Goal: Information Seeking & Learning: Learn about a topic

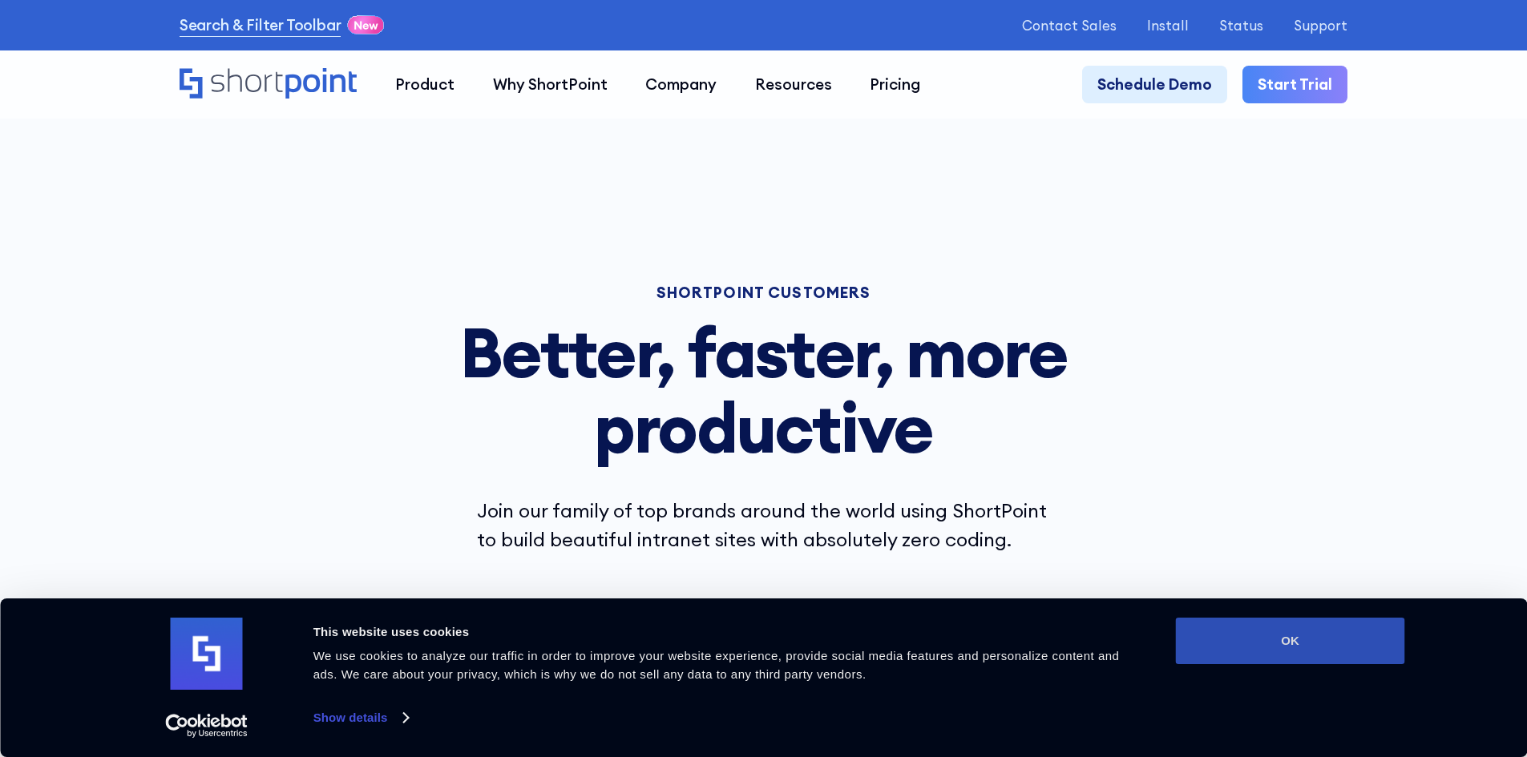
click at [1306, 634] on button "OK" at bounding box center [1290, 641] width 229 height 46
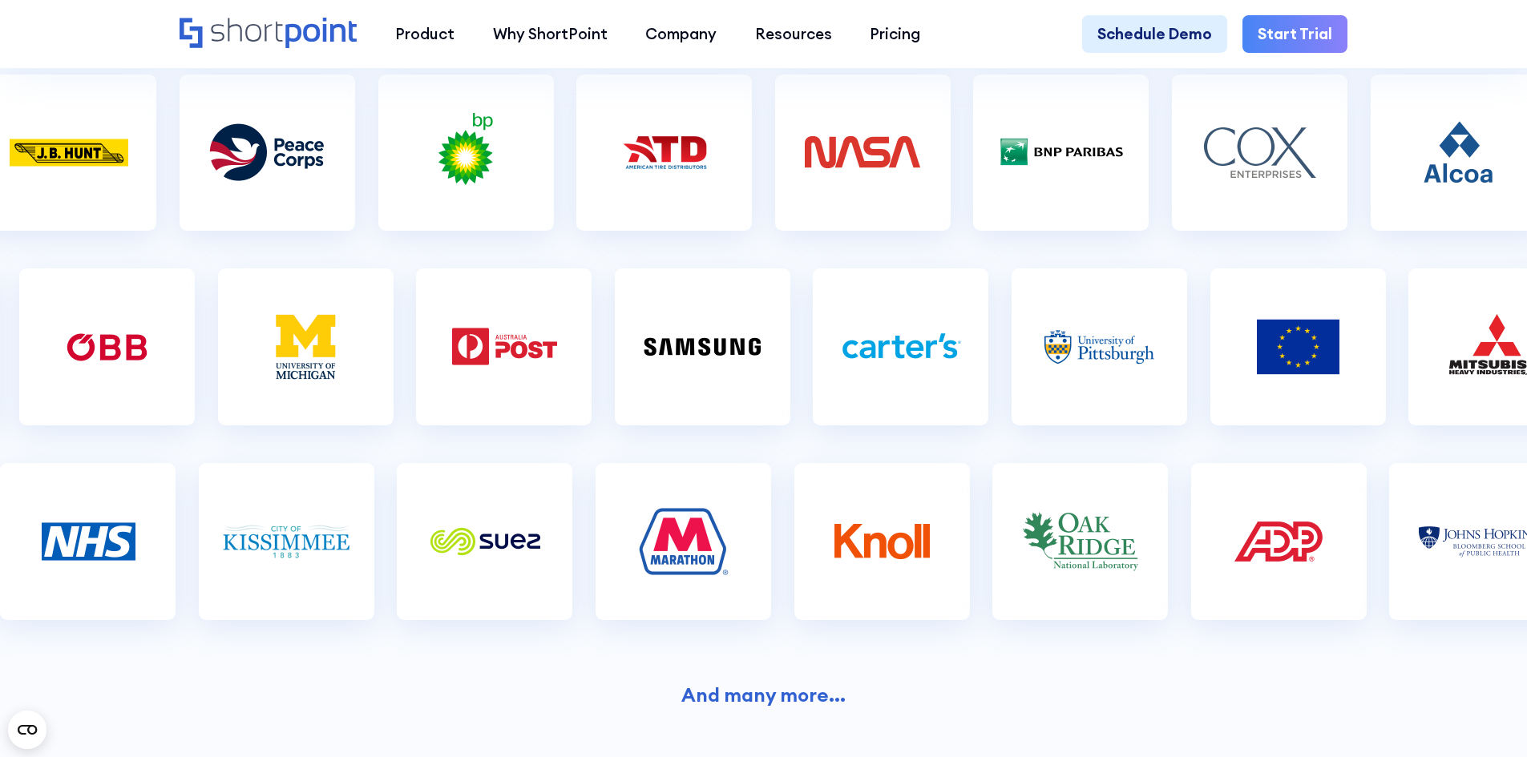
scroll to position [561, 0]
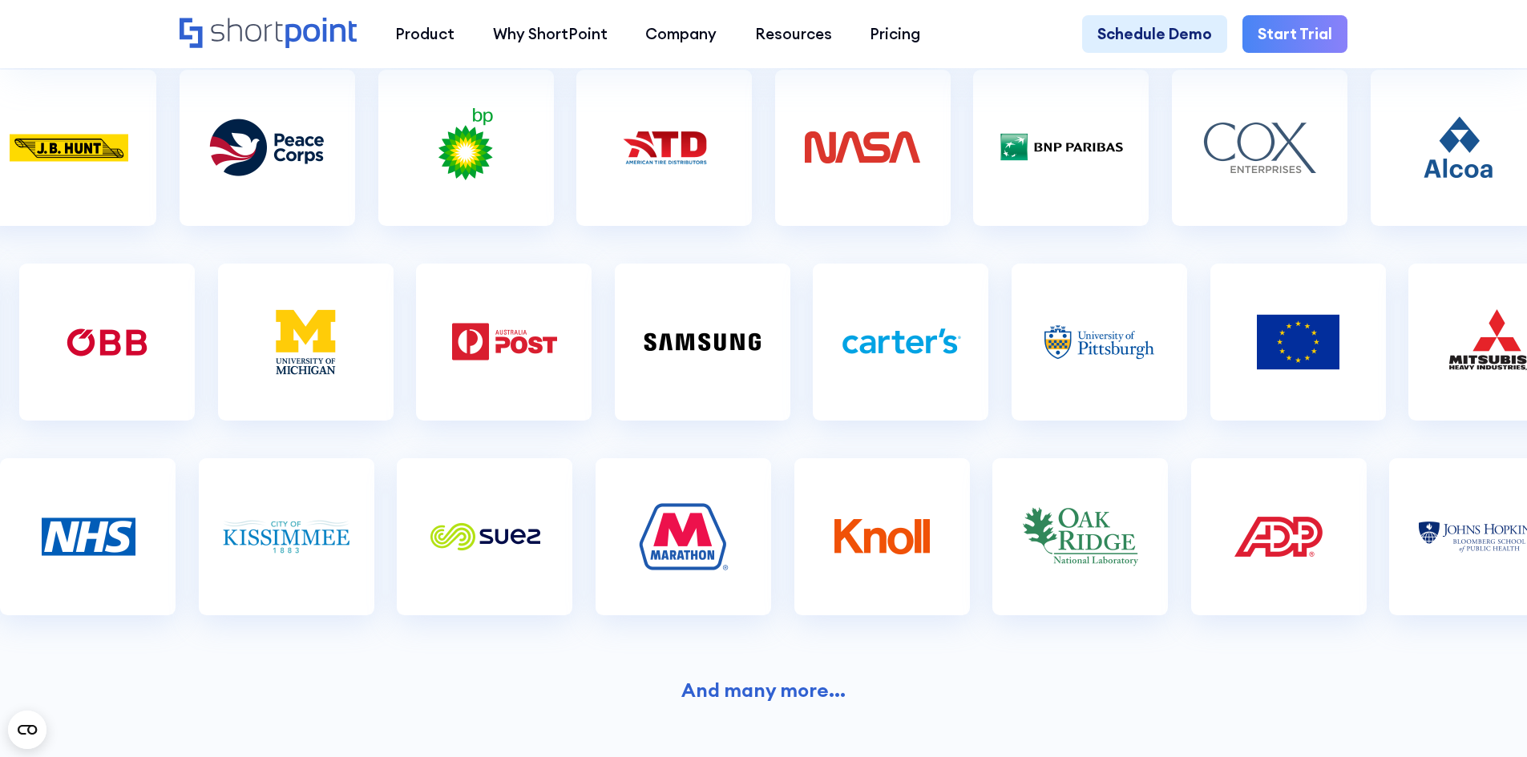
click at [687, 551] on img at bounding box center [684, 537] width 128 height 80
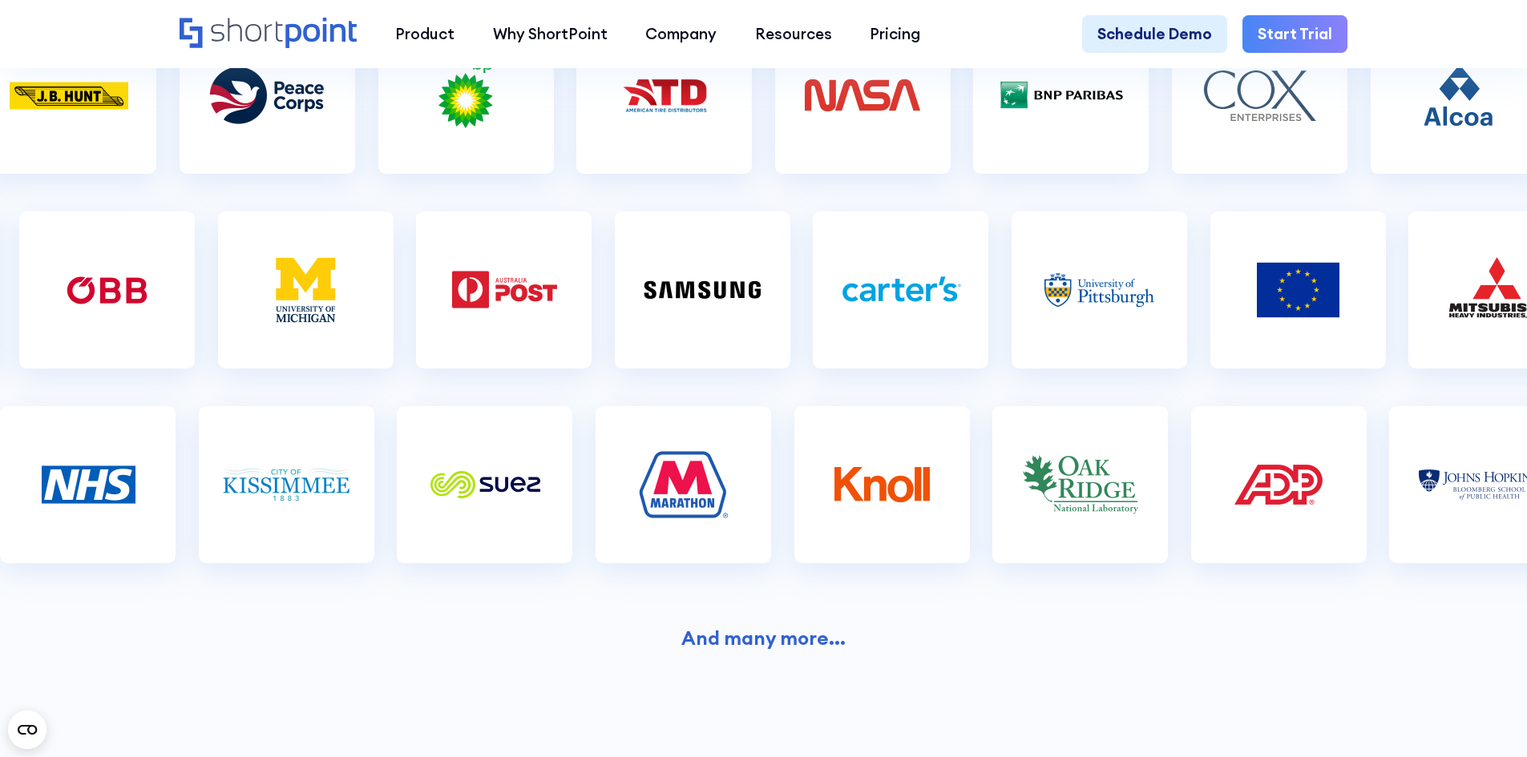
scroll to position [801, 0]
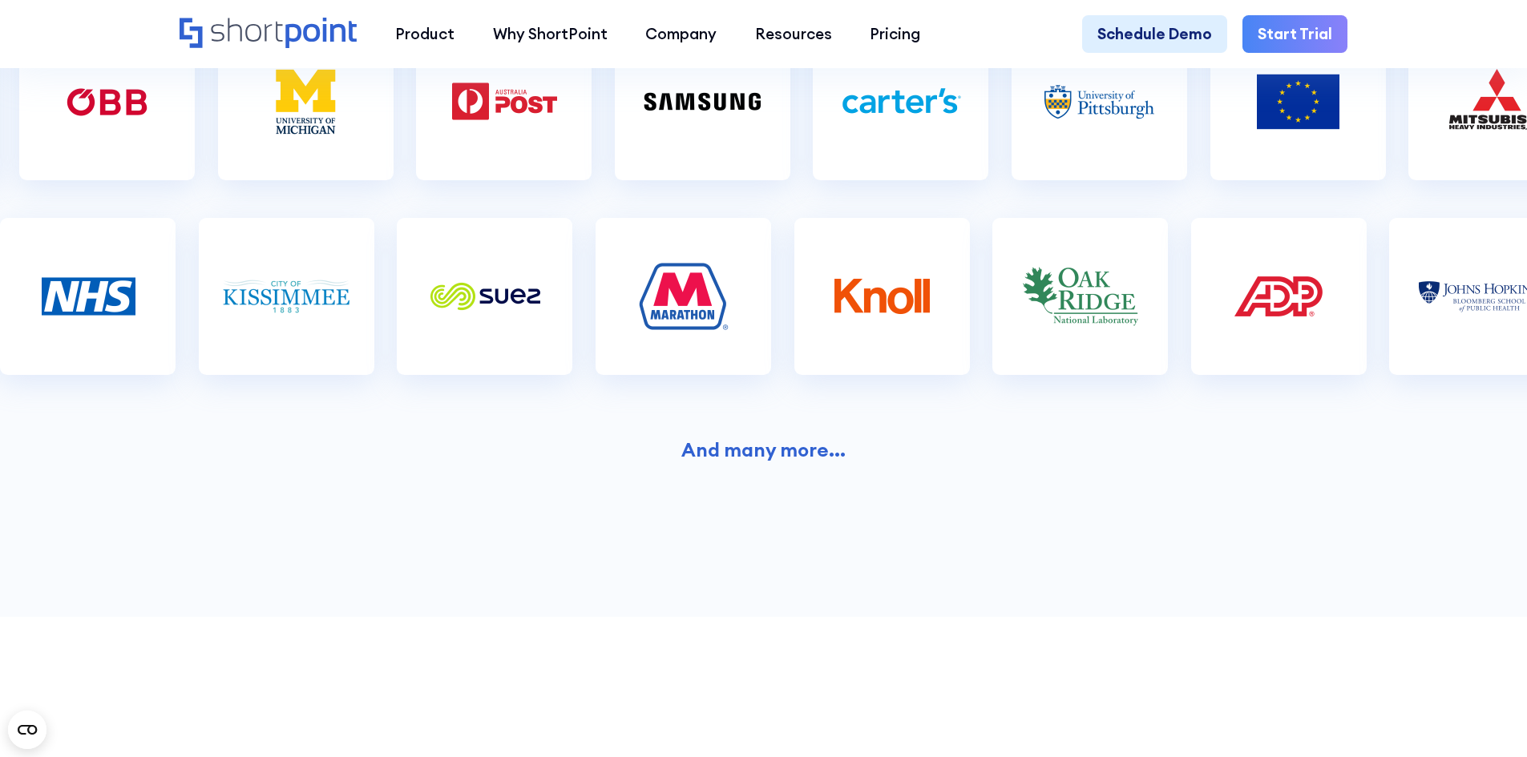
drag, startPoint x: 767, startPoint y: 460, endPoint x: 895, endPoint y: 507, distance: 136.7
click at [768, 460] on strong "And many more..." at bounding box center [763, 450] width 164 height 24
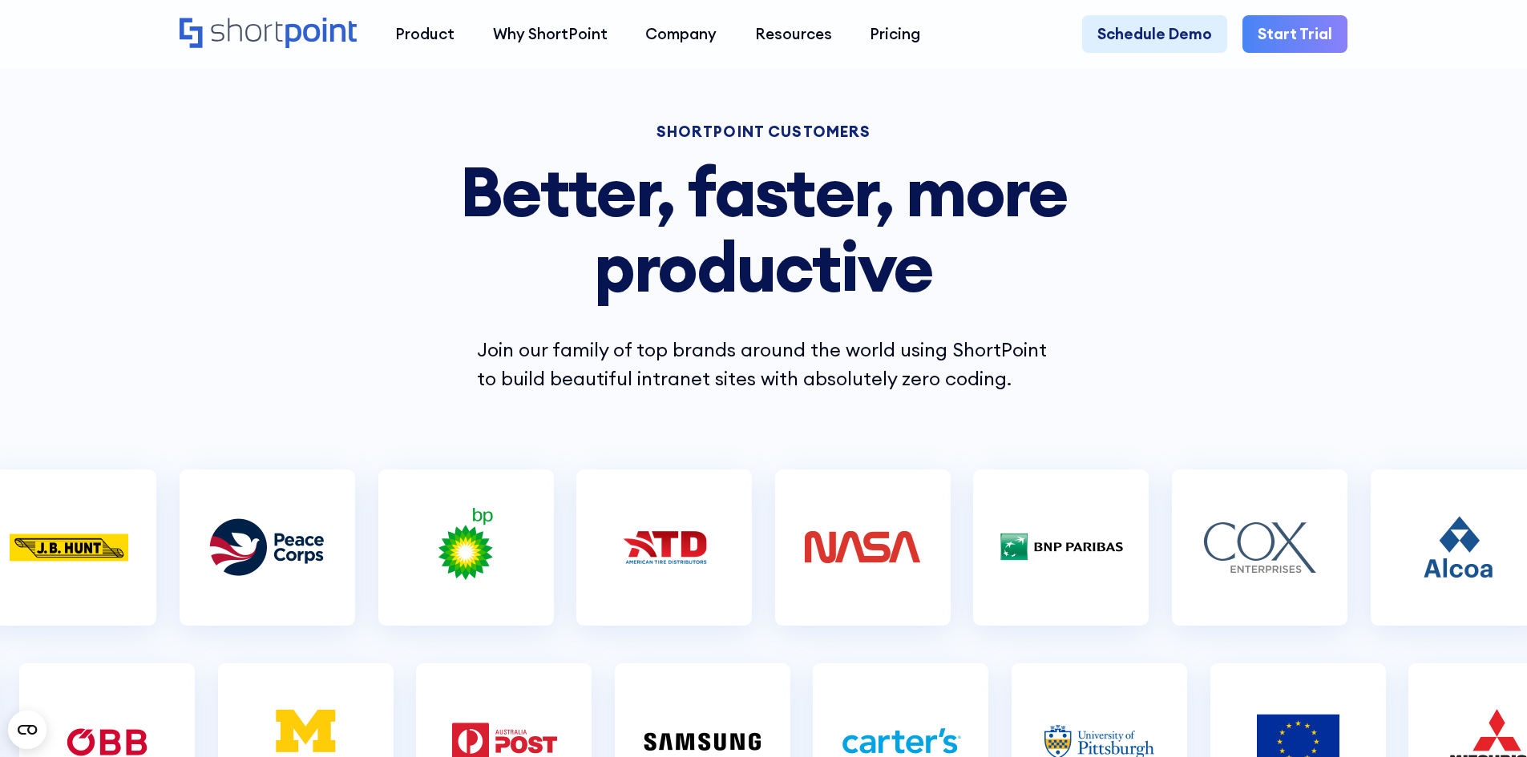
scroll to position [0, 0]
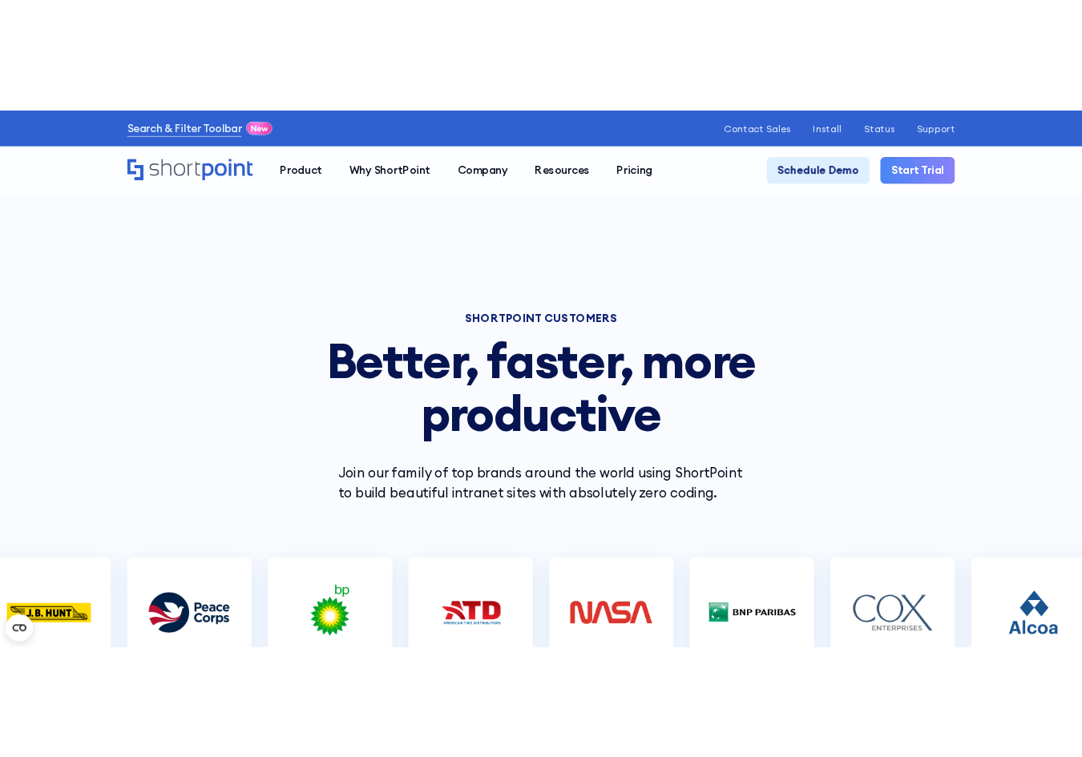
scroll to position [401, 0]
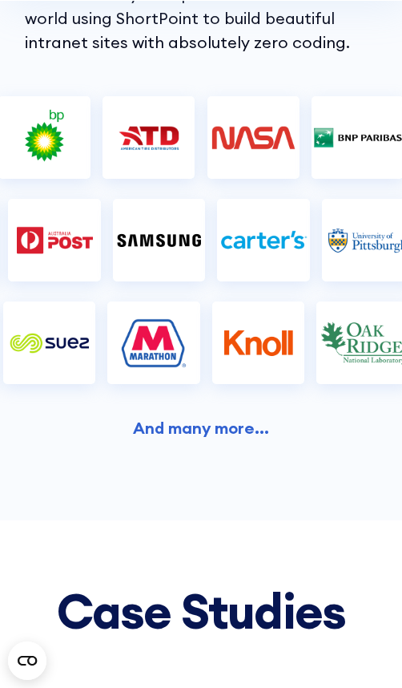
click at [62, 155] on img at bounding box center [44, 138] width 92 height 58
click at [184, 441] on section "SHORTPOINT CUSTOMERS Better, faster, more productive Join our family of top bra…" at bounding box center [201, 59] width 402 height 922
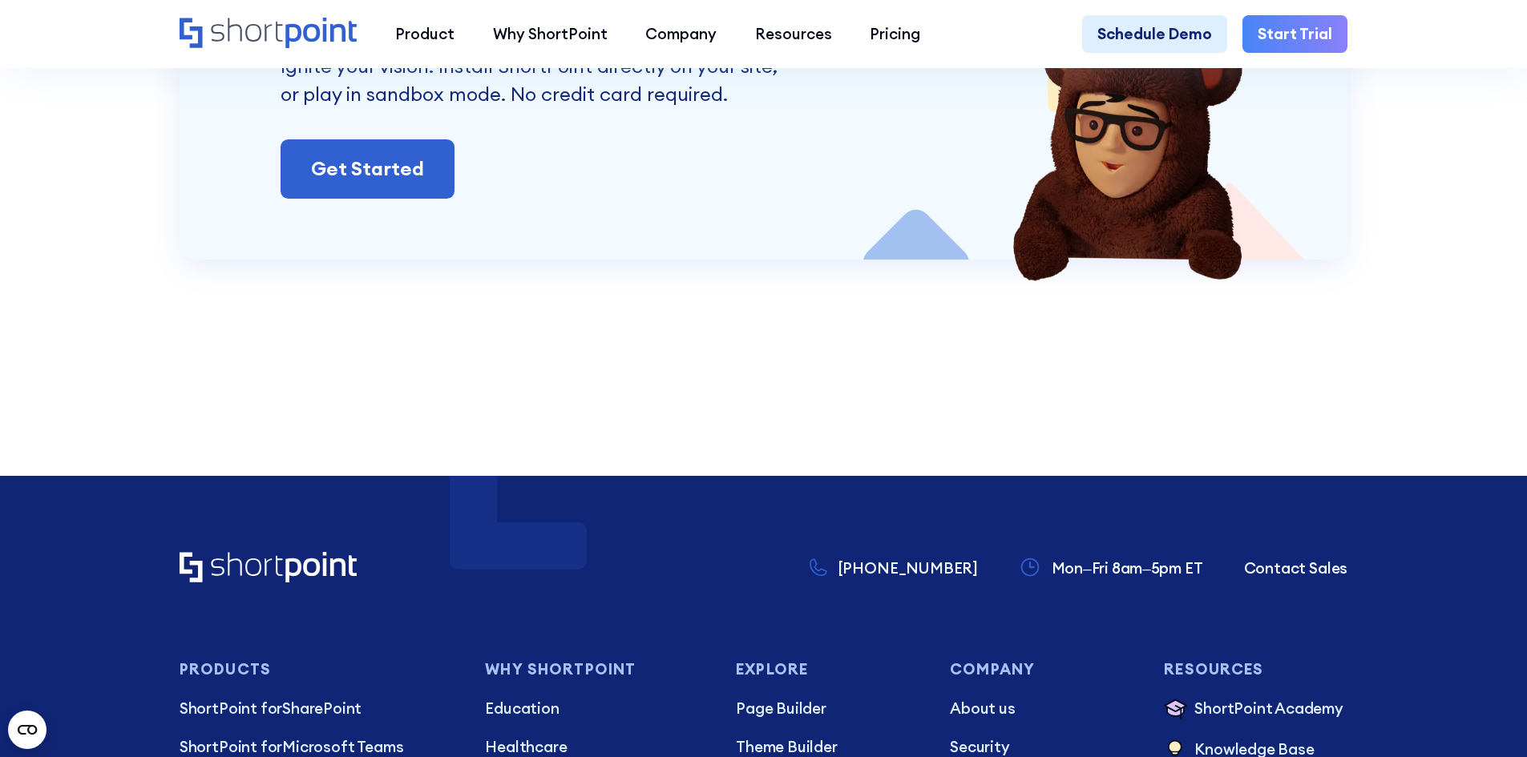
scroll to position [7854, 0]
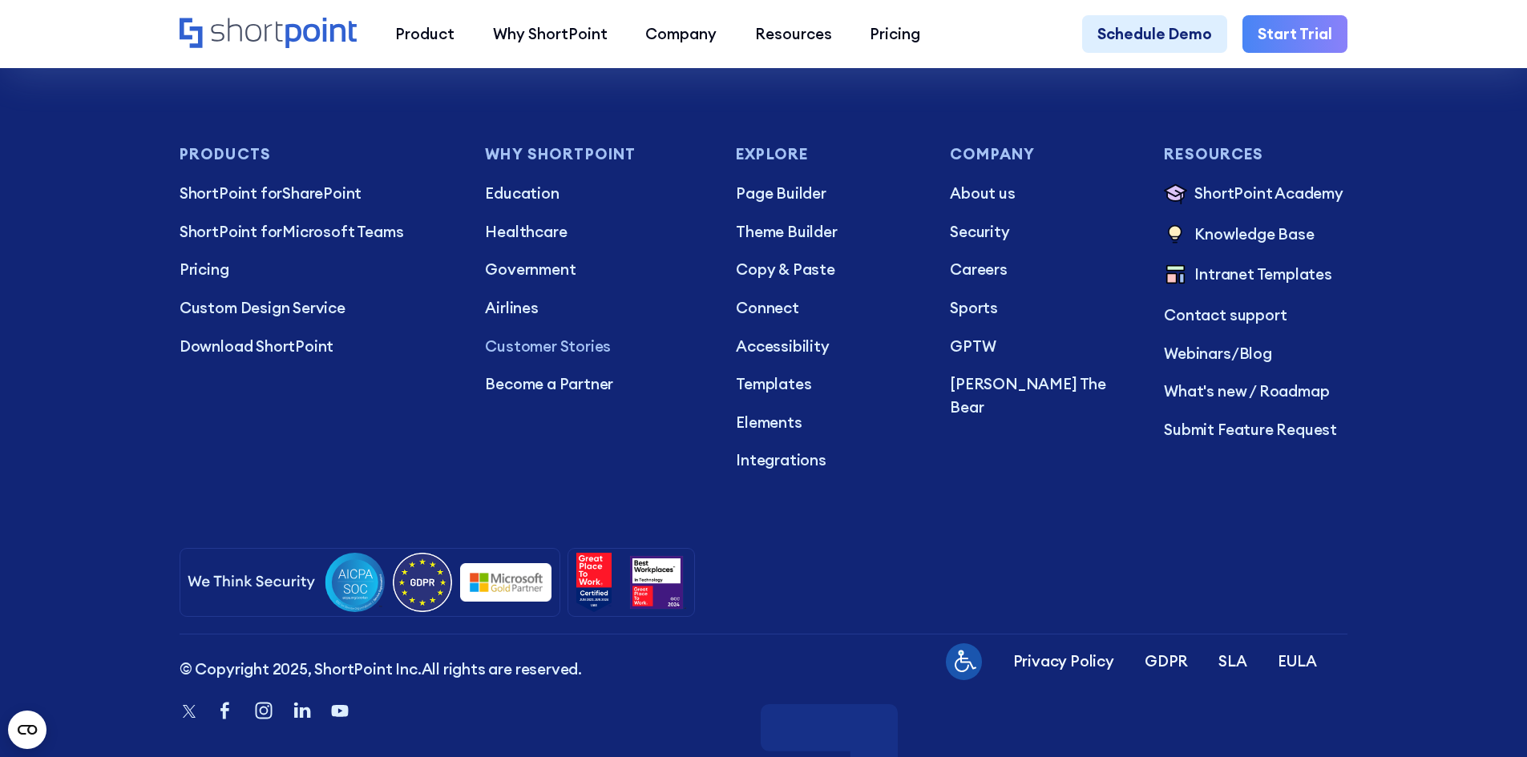
drag, startPoint x: 1448, startPoint y: 491, endPoint x: 1452, endPoint y: 502, distance: 11.2
click at [1448, 491] on footer "+1 734-333-7181 Mon–Fri 8am–5pm ET Contact Sales Products ShortPoint for ShareP…" at bounding box center [763, 377] width 1527 height 832
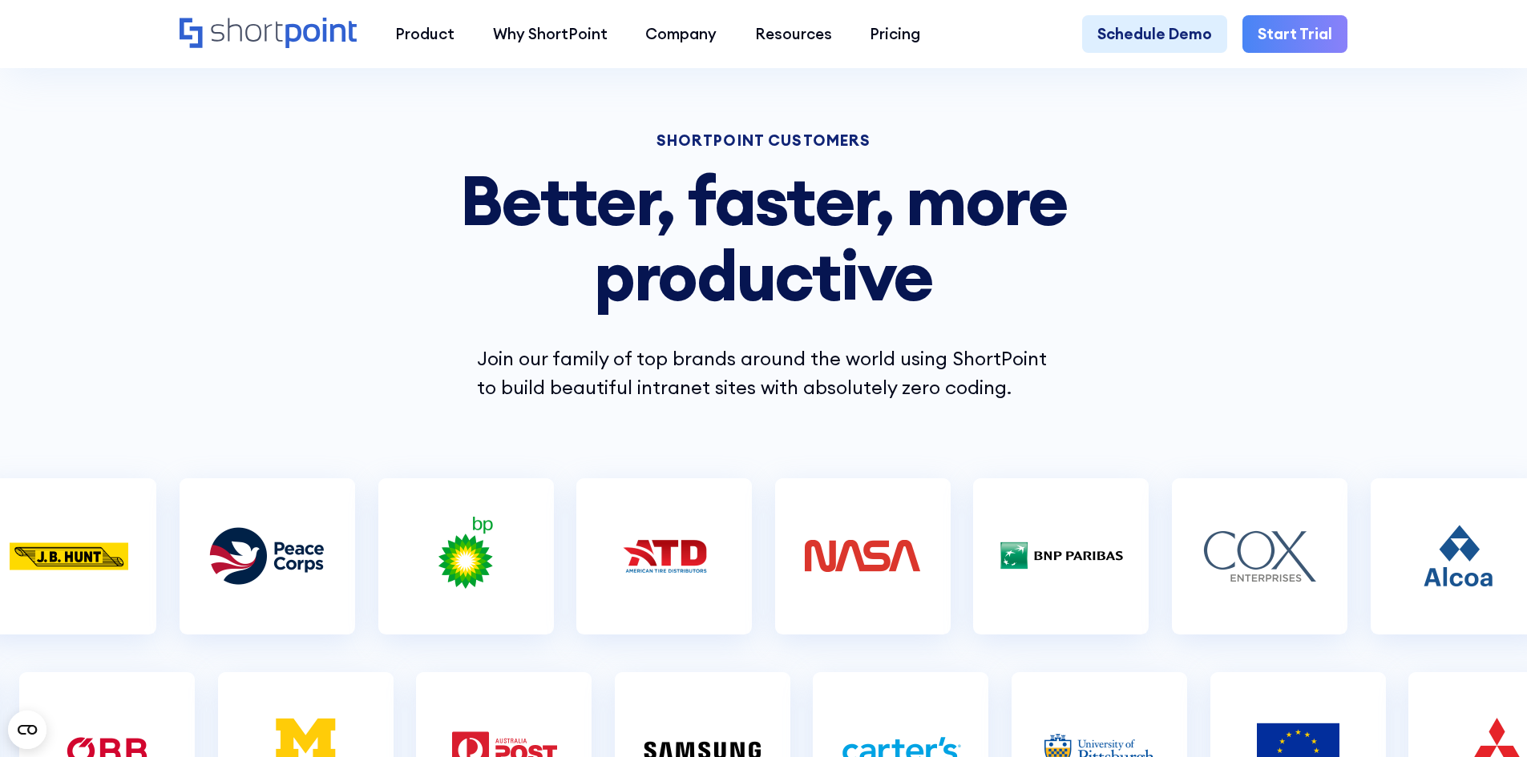
scroll to position [0, 0]
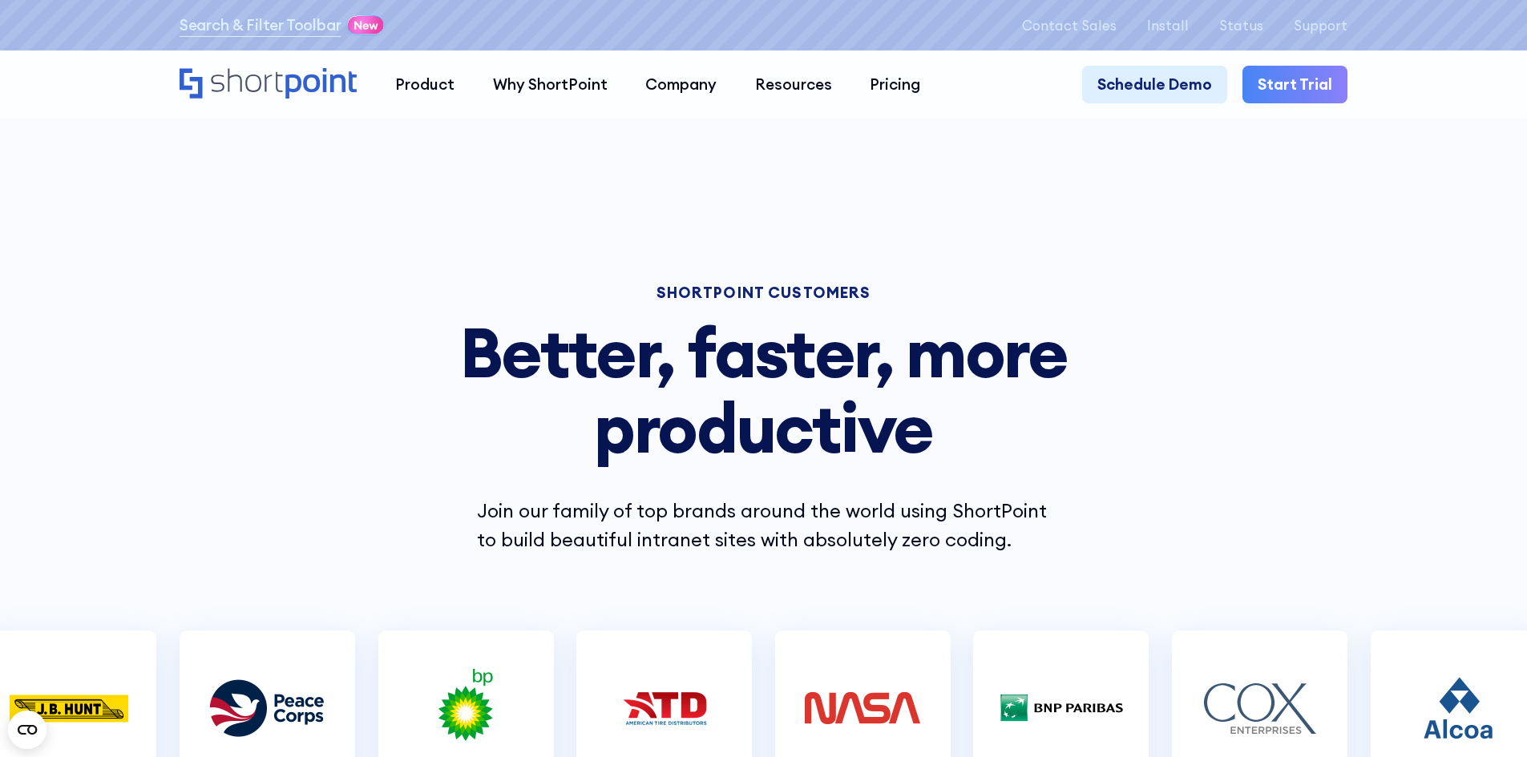
click at [240, 82] on icon "Home" at bounding box center [268, 83] width 177 height 30
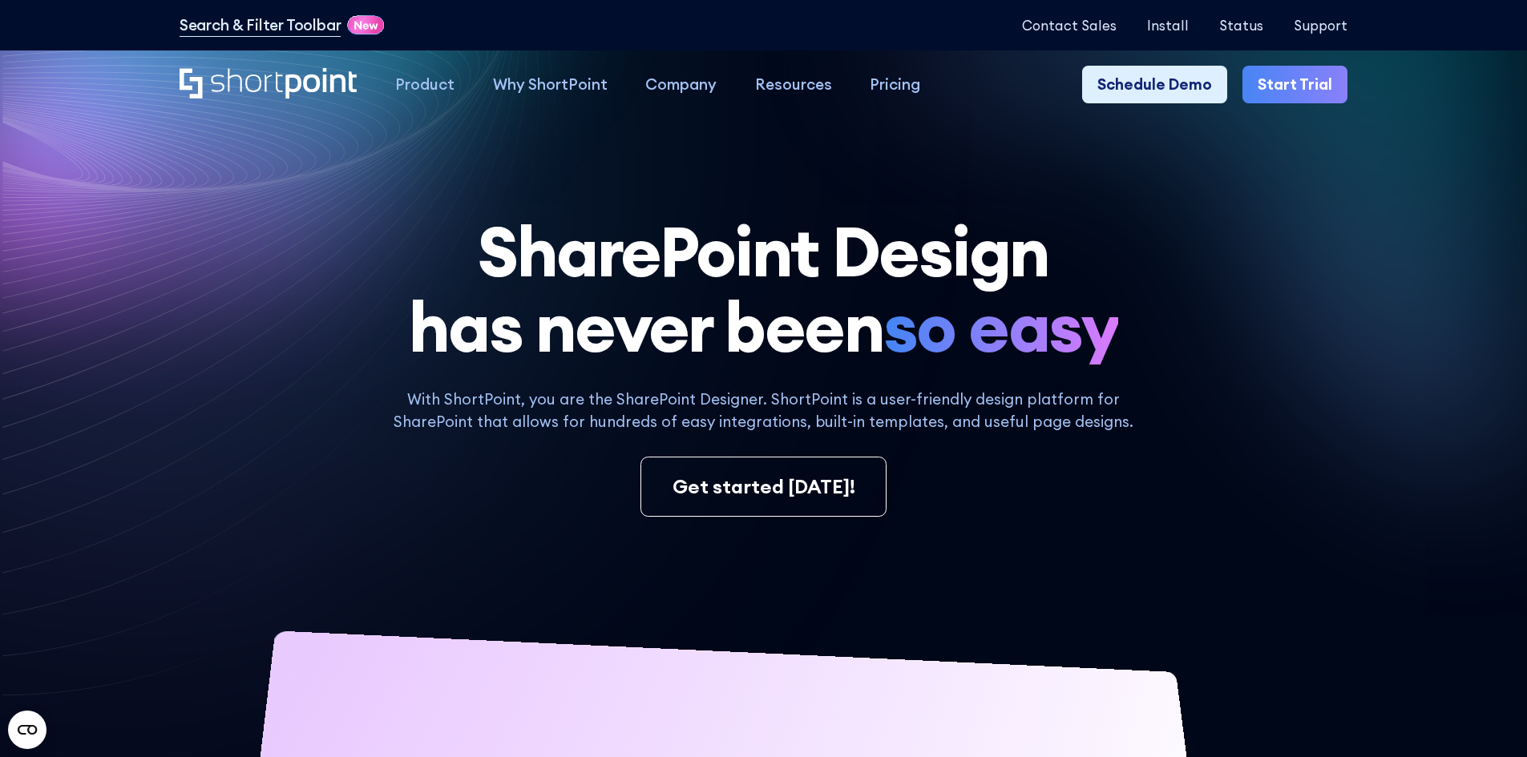
click at [0, 244] on icon at bounding box center [503, 512] width 1007 height 974
click at [279, 20] on link "Search & Filter Toolbar" at bounding box center [261, 25] width 162 height 23
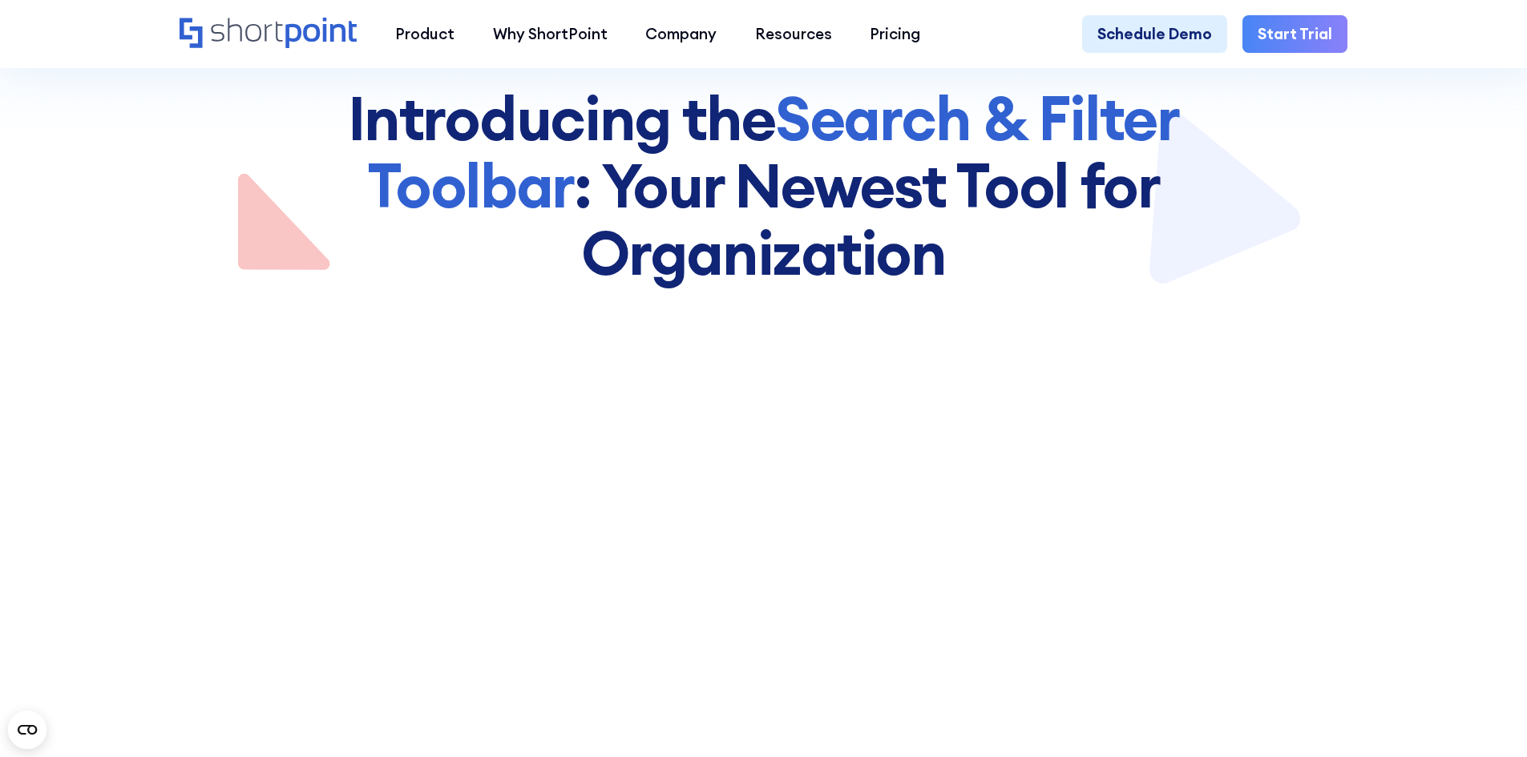
scroll to position [481, 0]
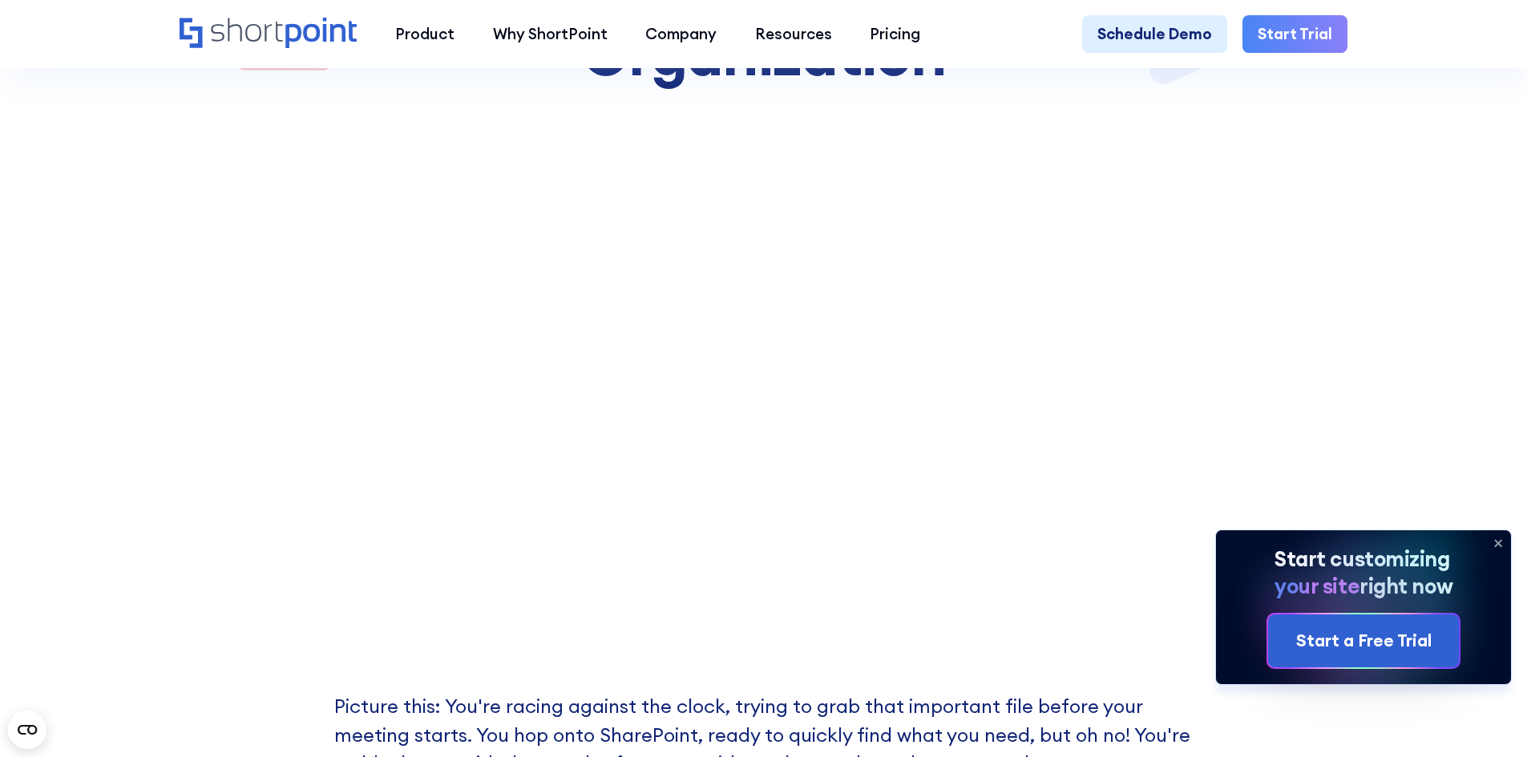
click at [1501, 537] on icon at bounding box center [1498, 544] width 26 height 26
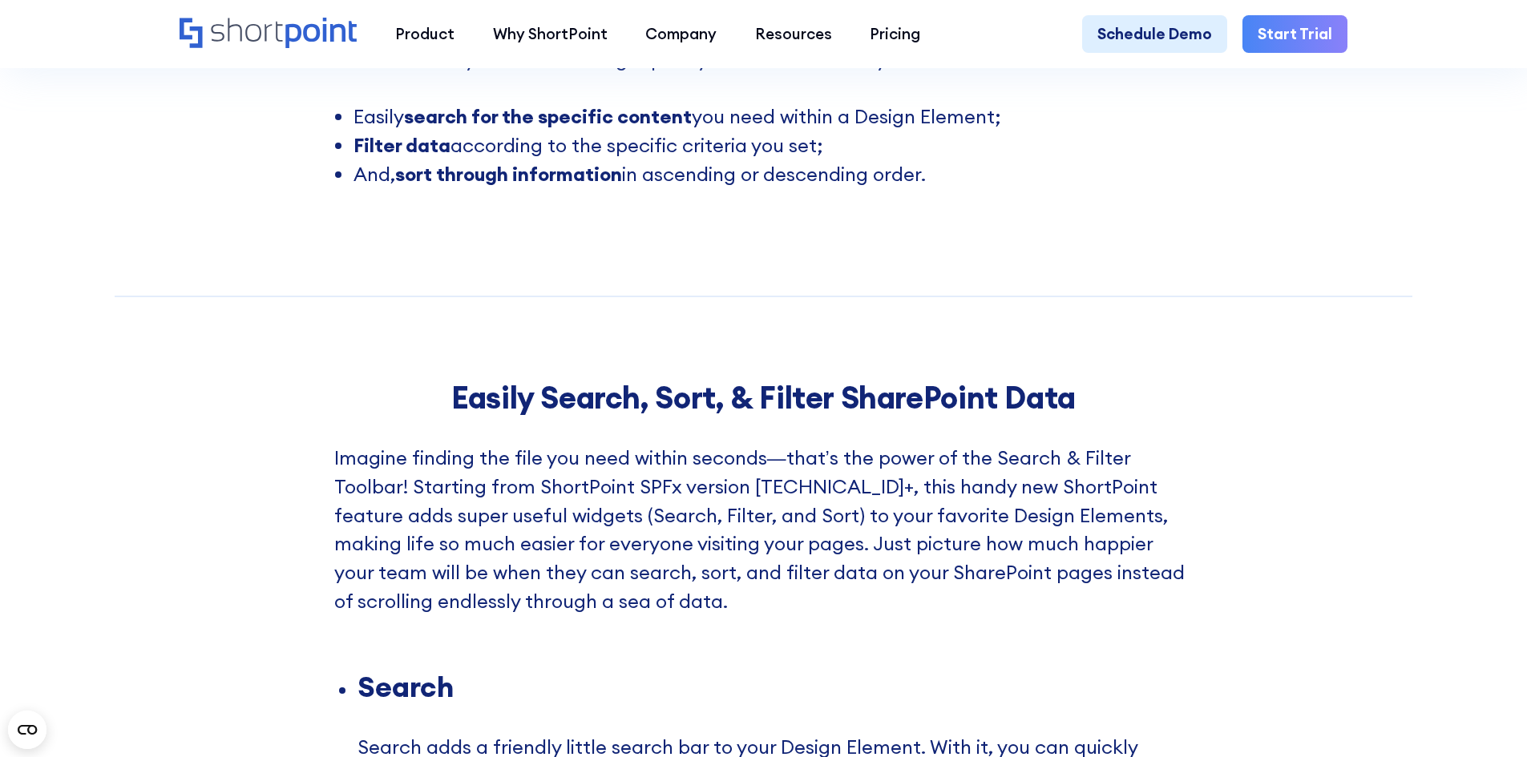
scroll to position [1923, 0]
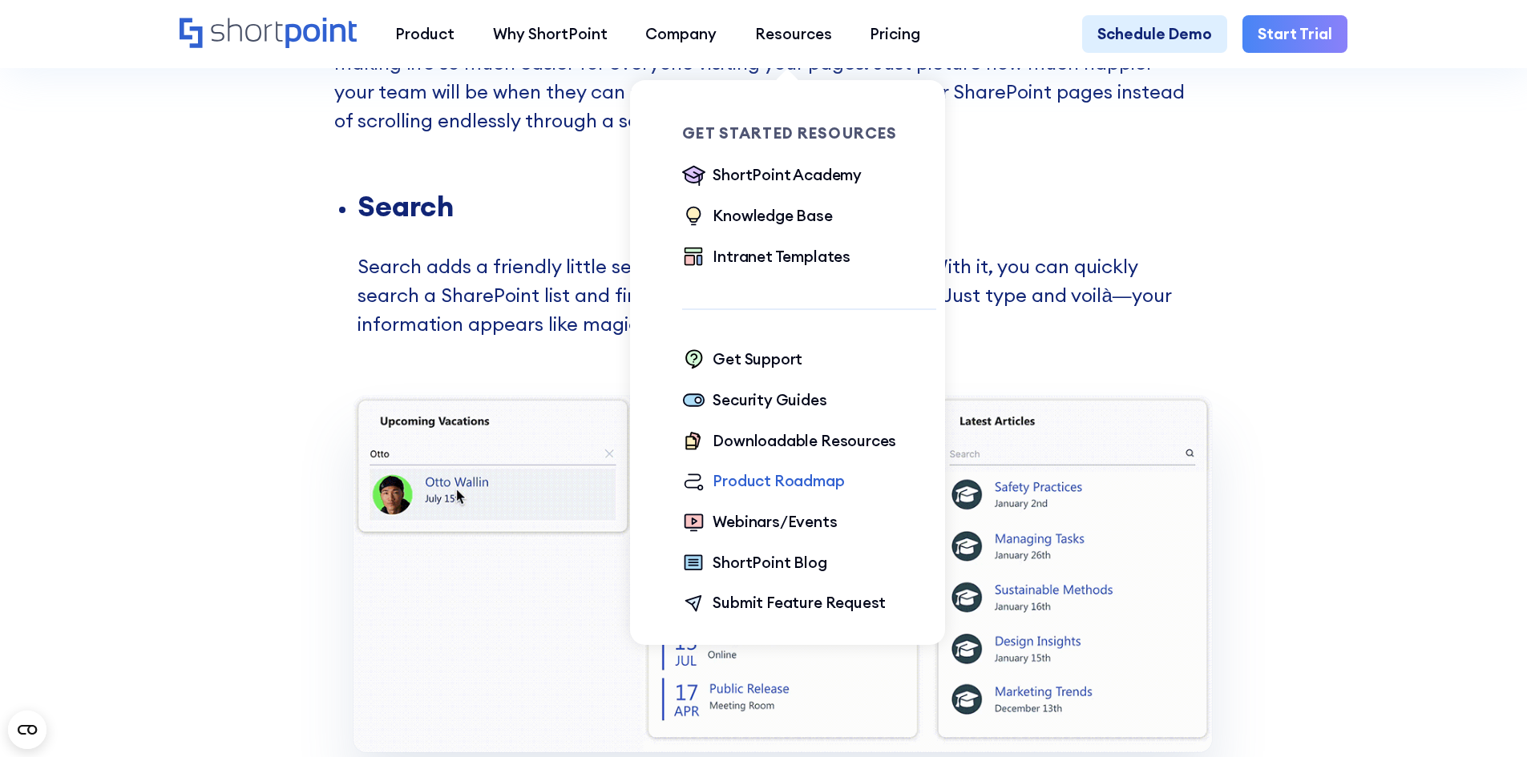
click at [772, 482] on div "Product Roadmap" at bounding box center [777, 481] width 131 height 23
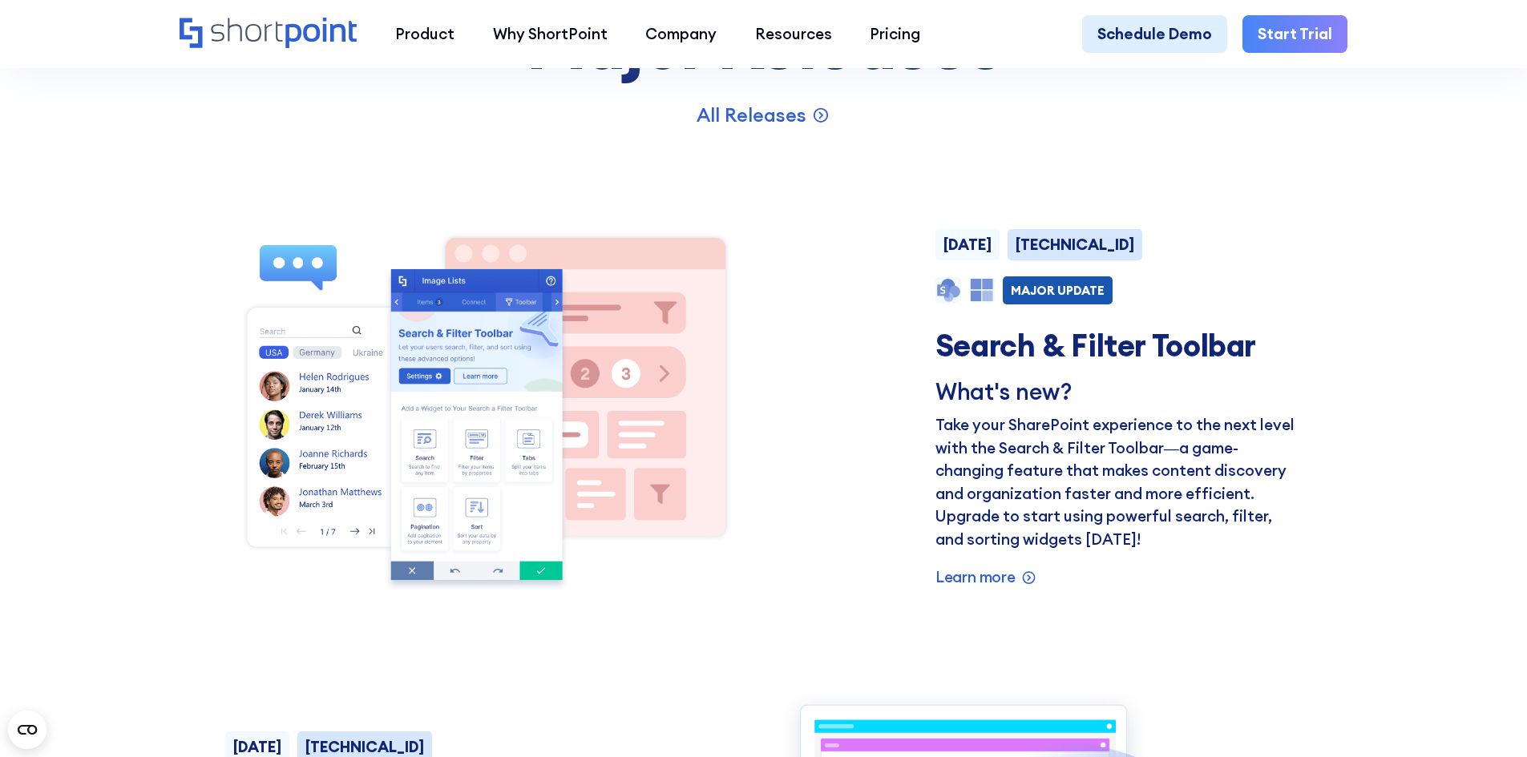
scroll to position [1042, 0]
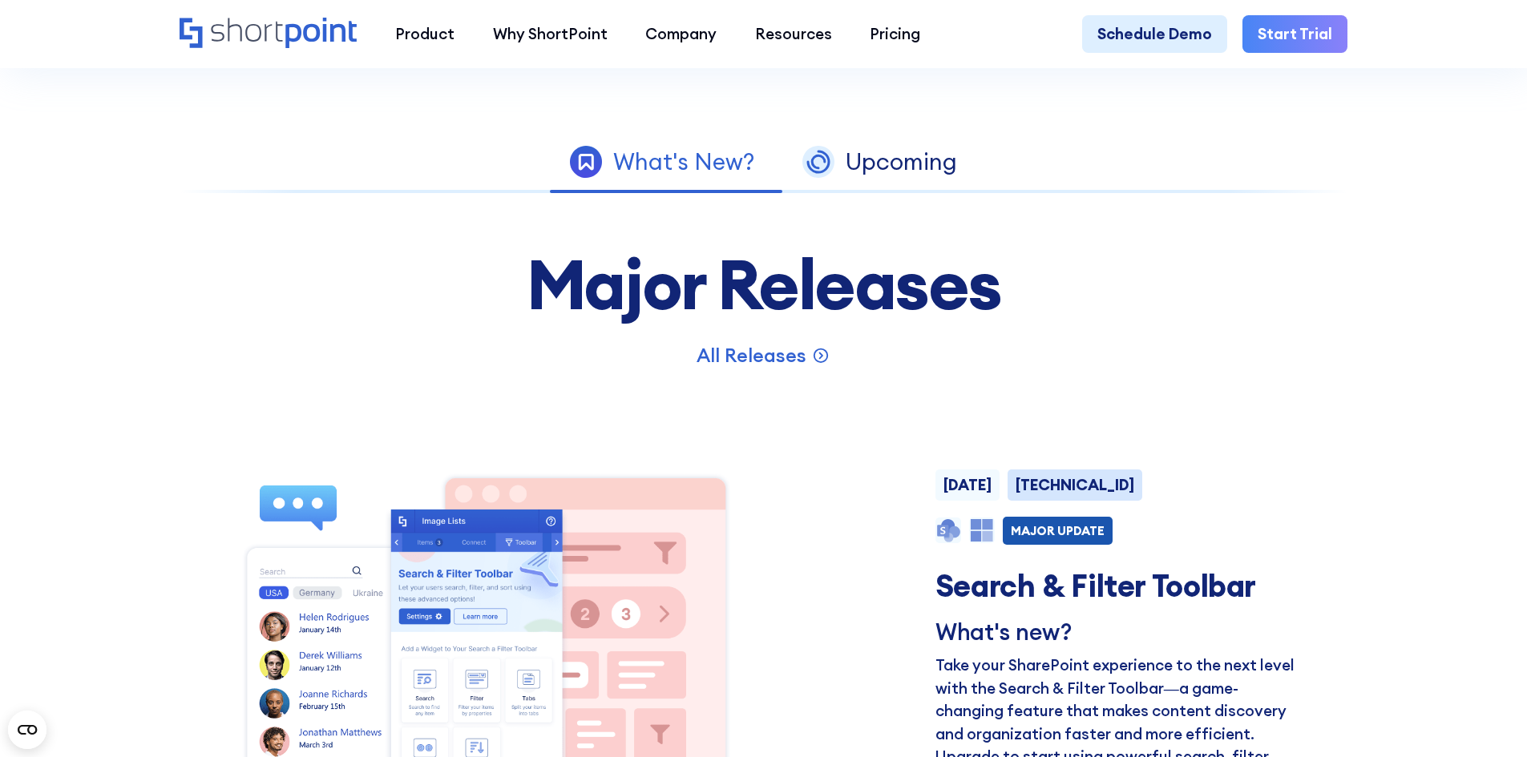
drag, startPoint x: 890, startPoint y: 182, endPoint x: 942, endPoint y: 220, distance: 65.4
click at [890, 174] on div "Upcoming" at bounding box center [901, 162] width 111 height 23
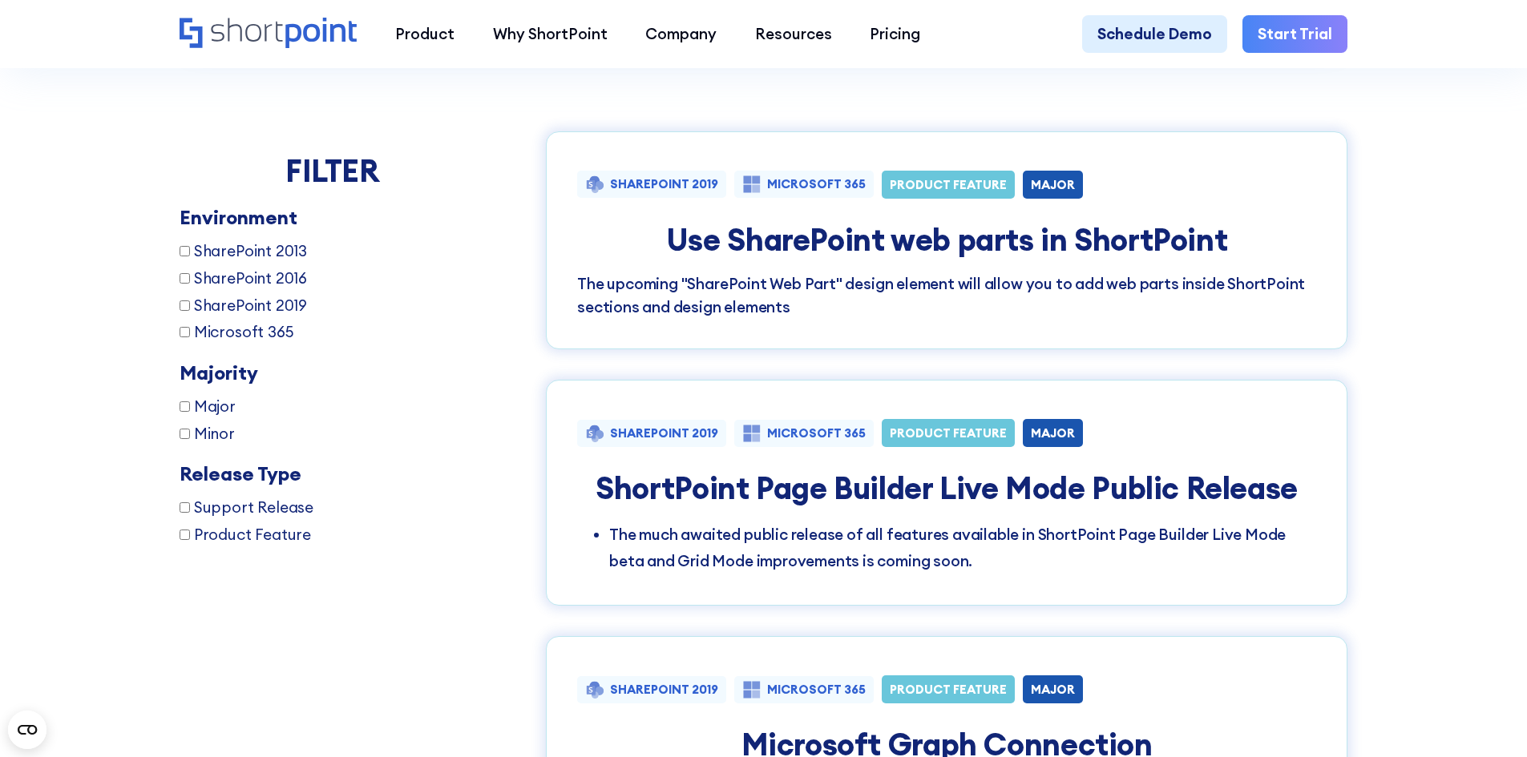
scroll to position [1443, 0]
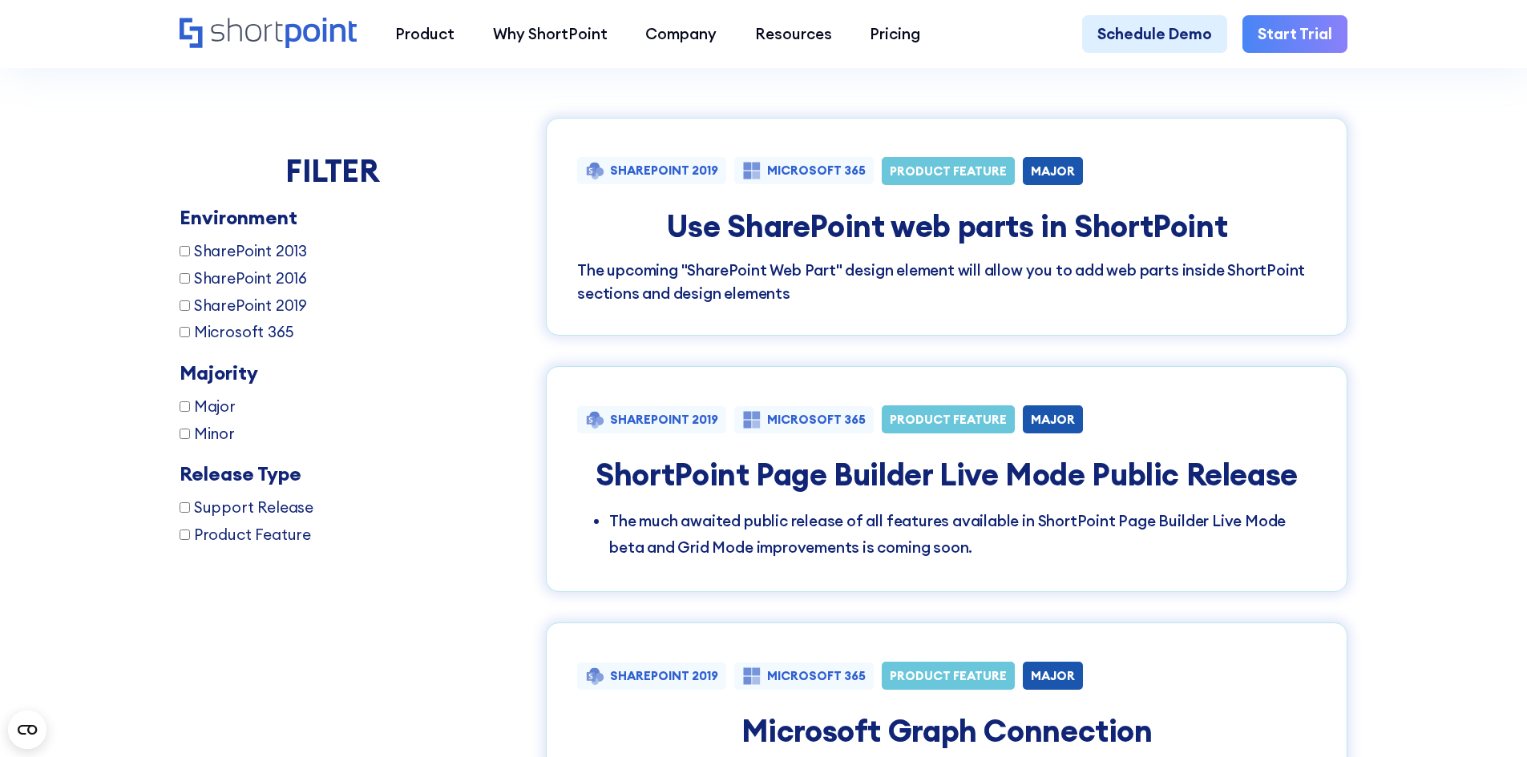
click at [571, 283] on div "SHAREPOINT 2019 MICROSOFT 365 PRODUCT FEATURE MAJOR Use SharePoint web parts in…" at bounding box center [946, 227] width 801 height 218
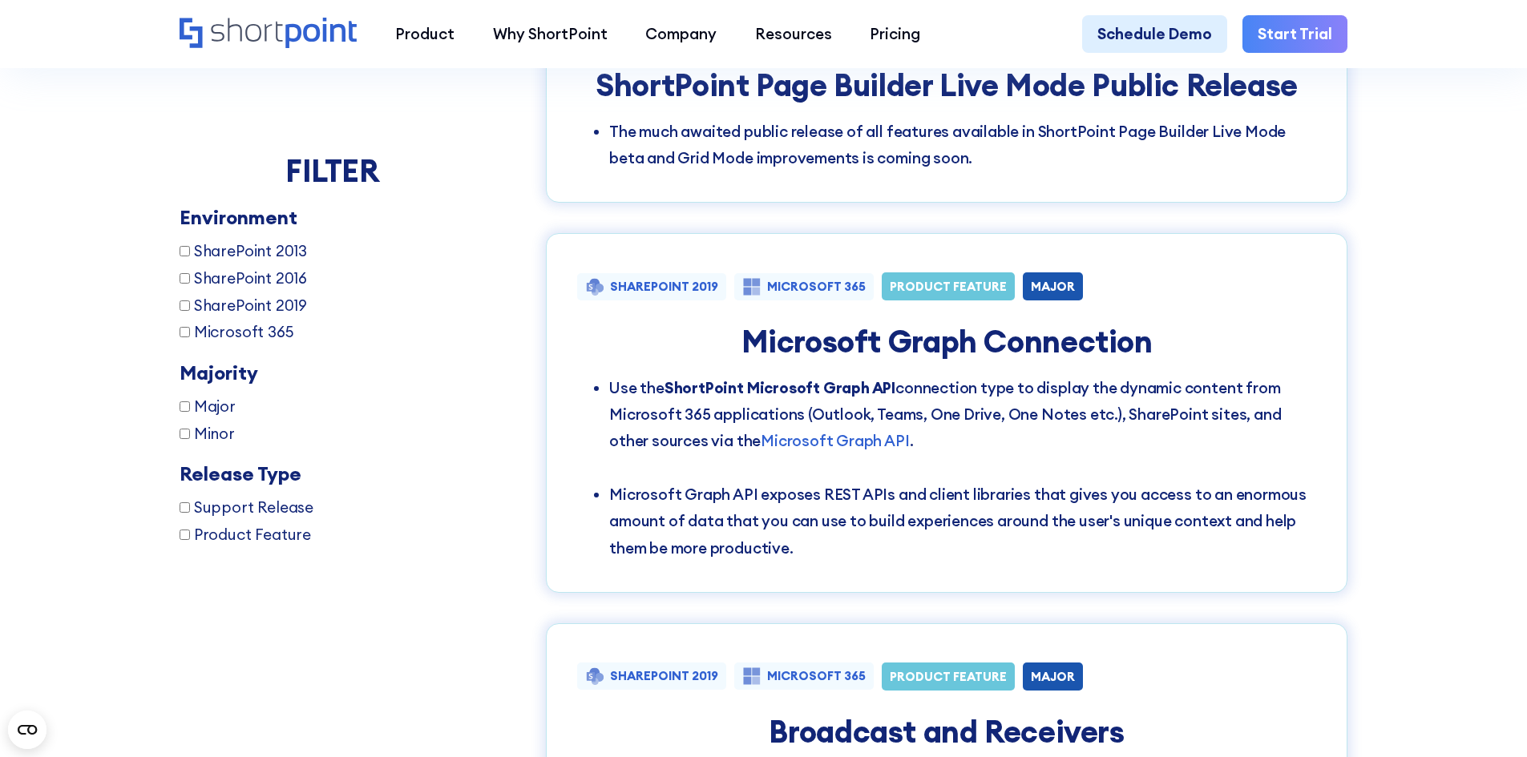
scroll to position [1923, 0]
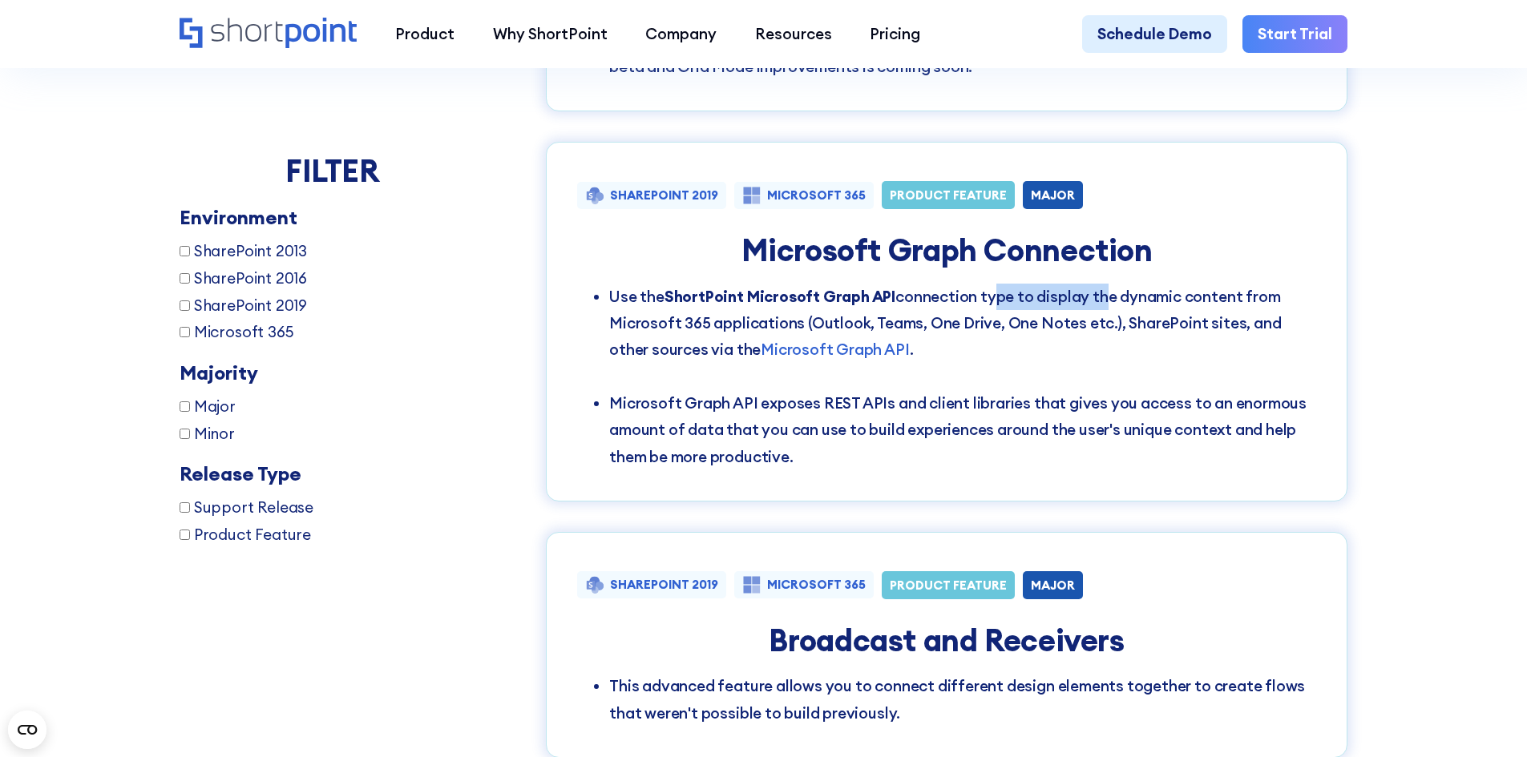
drag, startPoint x: 997, startPoint y: 309, endPoint x: 1105, endPoint y: 313, distance: 108.3
click at [1104, 313] on li "Use the ShortPoint Microsoft Graph API connection type to display the dynamic c…" at bounding box center [962, 337] width 707 height 107
click at [1105, 313] on li "Use the ShortPoint Microsoft Graph API connection type to display the dynamic c…" at bounding box center [962, 337] width 707 height 107
click at [1502, 250] on div "What's New? Upcoming Future Major Releases All Releases No items found. [DATE] …" at bounding box center [763, 136] width 1527 height 2063
drag, startPoint x: 717, startPoint y: 333, endPoint x: 841, endPoint y: 336, distance: 123.4
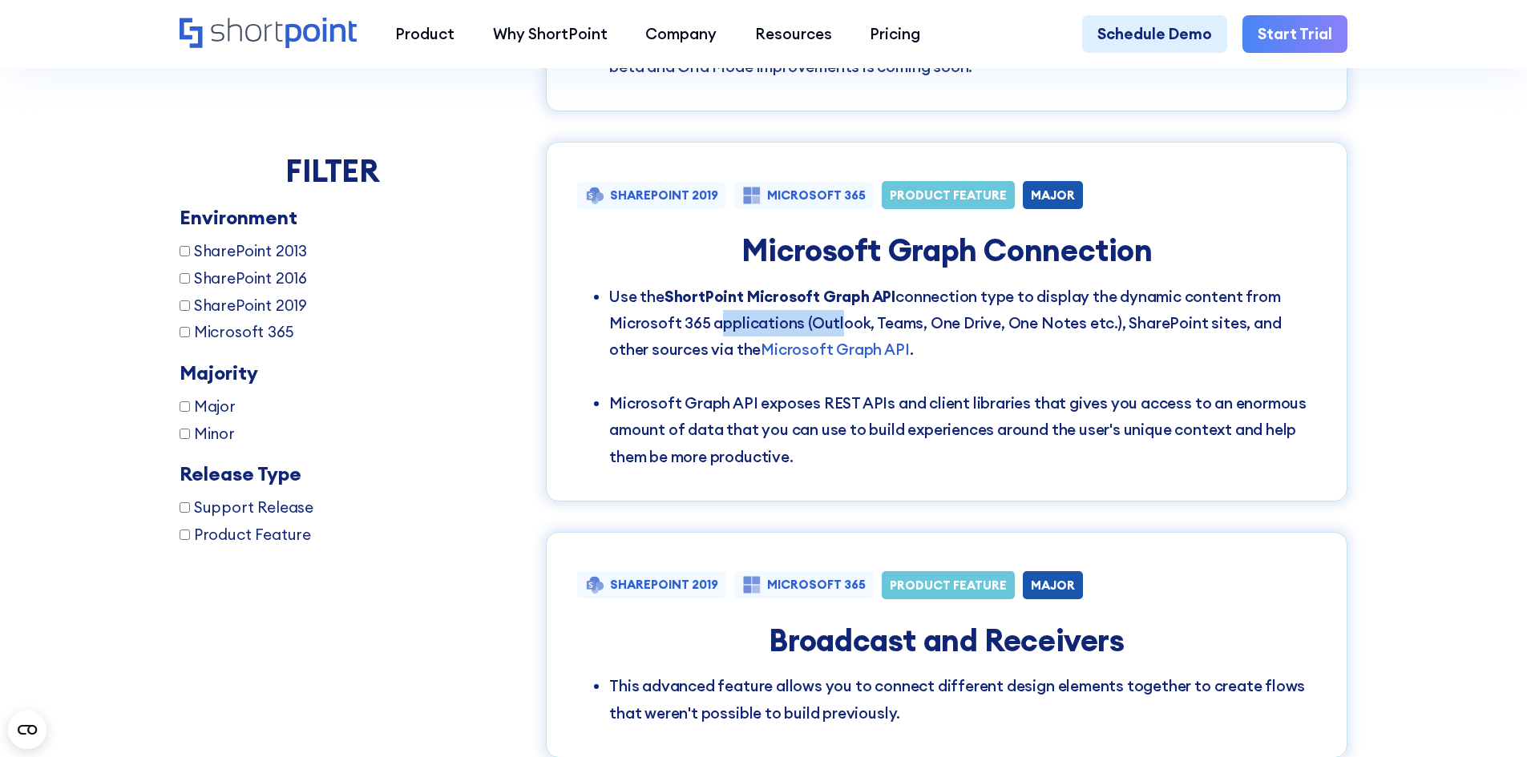
click at [841, 336] on li "Use the ShortPoint Microsoft Graph API connection type to display the dynamic c…" at bounding box center [962, 337] width 707 height 107
click at [525, 395] on div "FILTER Environment SharePoint 2013 SharePoint 2016 SharePoint 2019 Microsoft 36…" at bounding box center [764, 326] width 1168 height 1378
click at [1430, 393] on div "What's New? Upcoming Future Major Releases All Releases No items found. [DATE] …" at bounding box center [763, 136] width 1527 height 2063
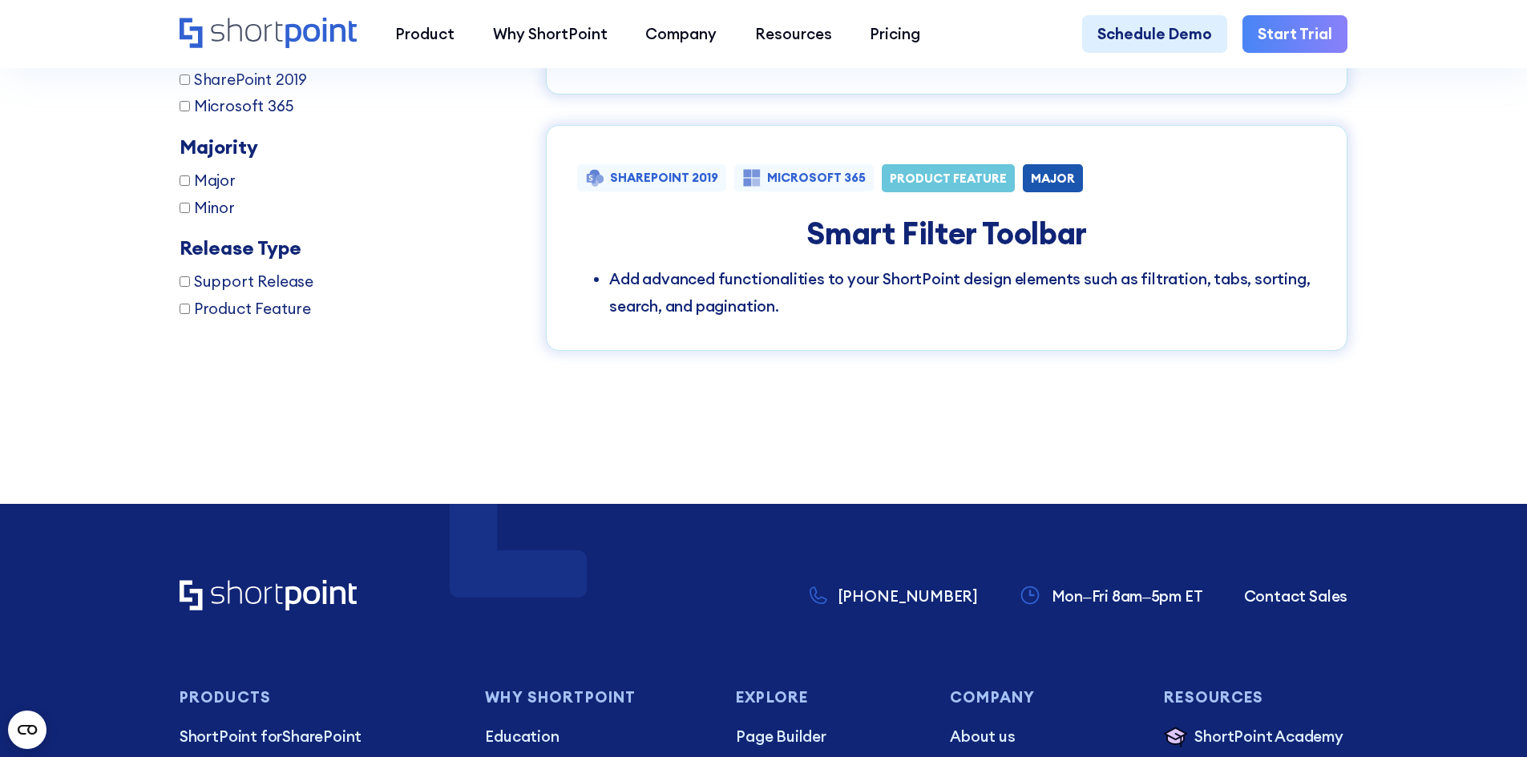
scroll to position [2324, 0]
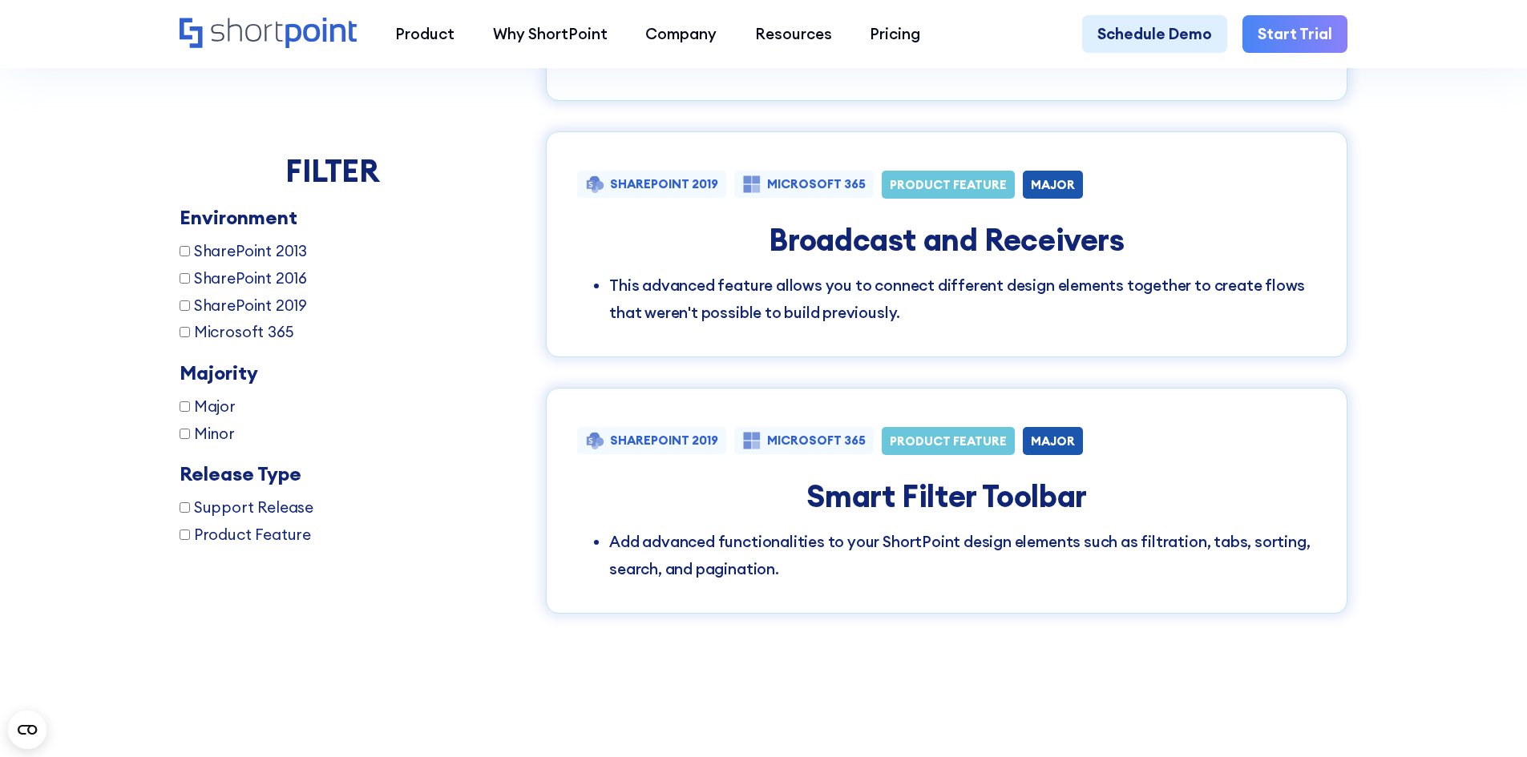
drag, startPoint x: 640, startPoint y: 338, endPoint x: 777, endPoint y: 341, distance: 137.1
click at [777, 326] on li "This advanced feature allows you to connect different design elements together …" at bounding box center [962, 299] width 707 height 54
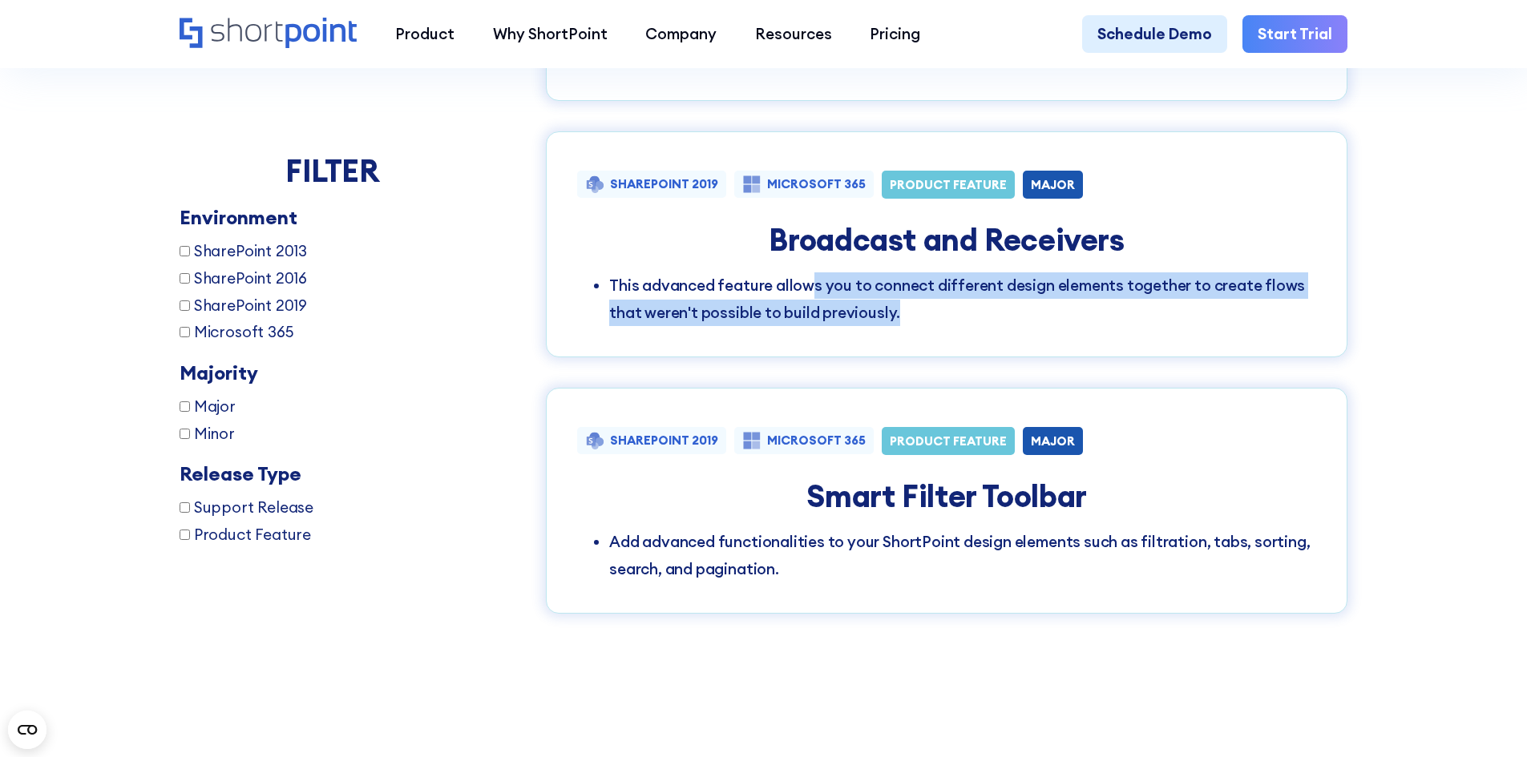
drag, startPoint x: 850, startPoint y: 305, endPoint x: 952, endPoint y: 349, distance: 110.9
click at [952, 349] on div "SHAREPOINT 2019 MICROSOFT 365 PRODUCT FEATURE MAJOR Broadcast and Receivers Thi…" at bounding box center [946, 244] width 801 height 226
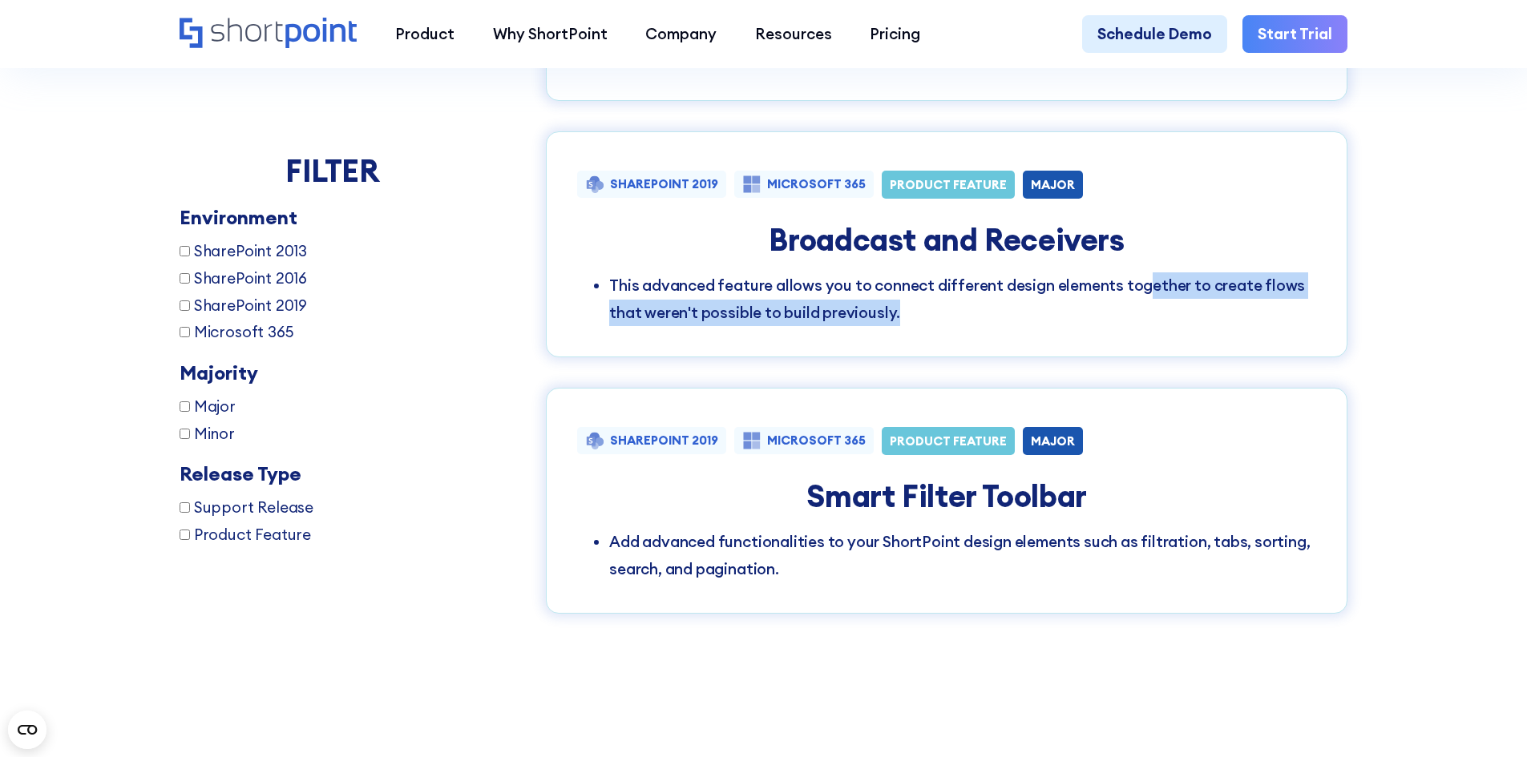
drag, startPoint x: 1169, startPoint y: 310, endPoint x: 1294, endPoint y: 332, distance: 126.9
click at [1294, 326] on li "This advanced feature allows you to connect different design elements together …" at bounding box center [962, 299] width 707 height 54
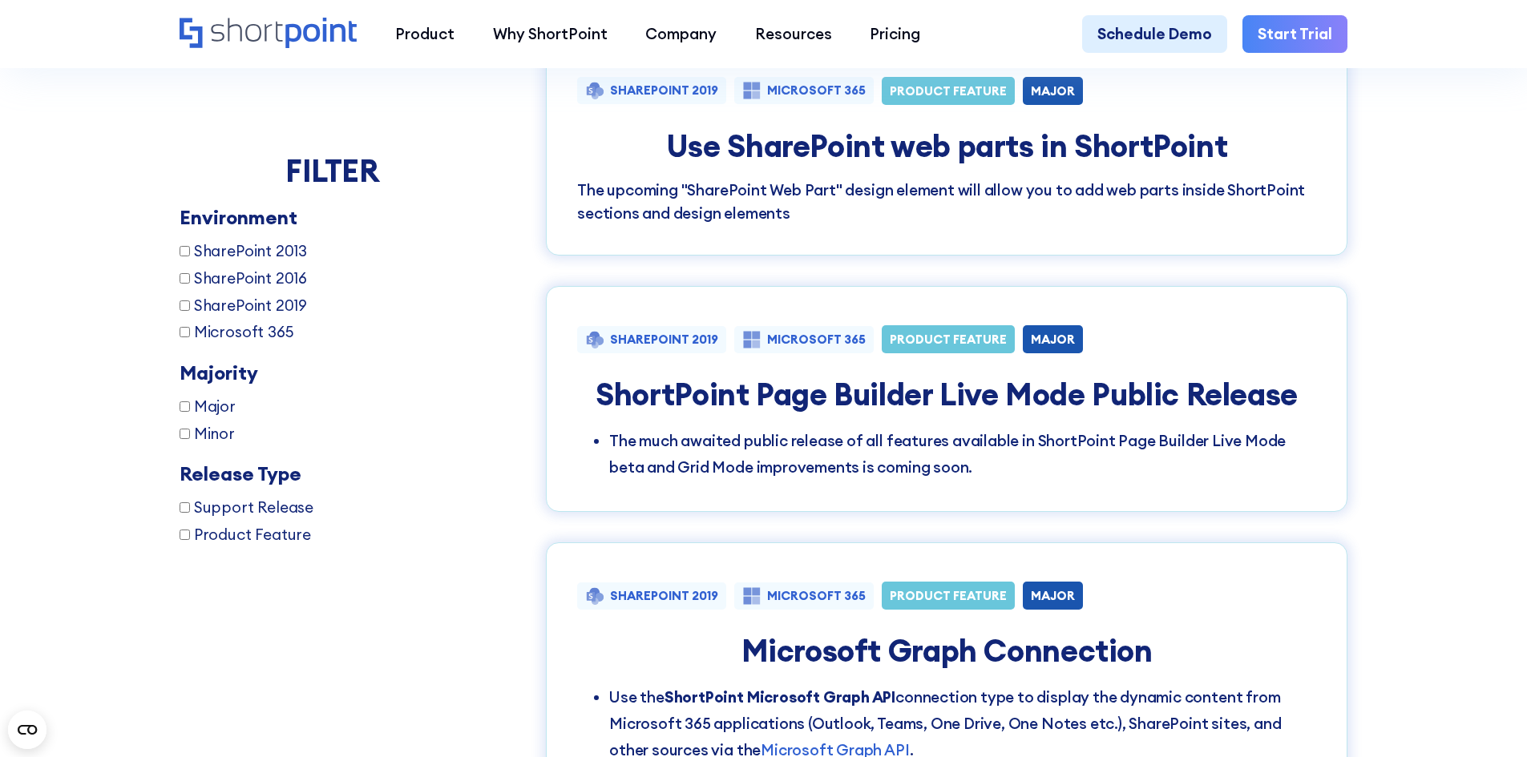
scroll to position [1843, 0]
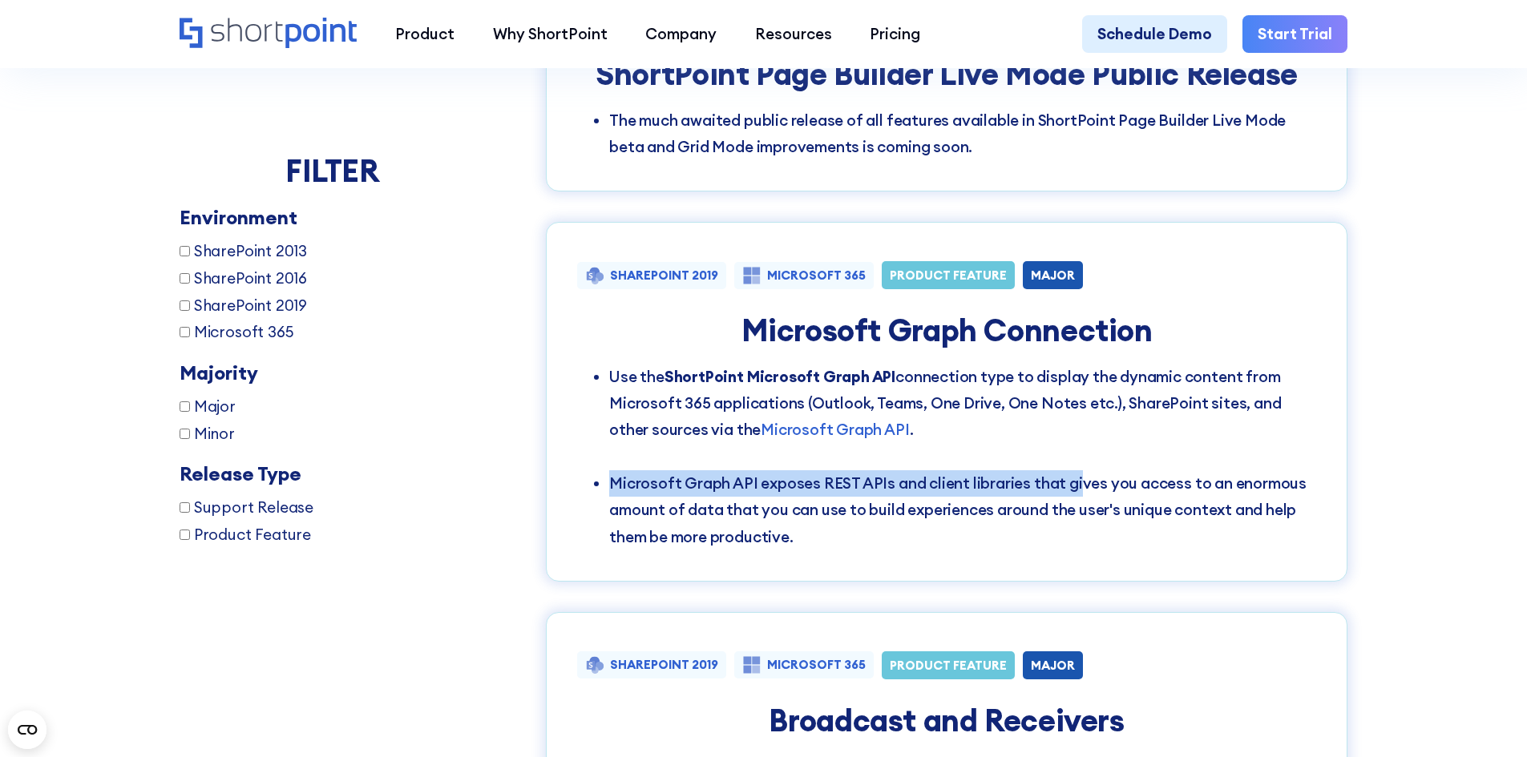
drag, startPoint x: 734, startPoint y: 496, endPoint x: 1073, endPoint y: 513, distance: 339.4
click at [1073, 513] on ul "Use the ShortPoint Microsoft Graph API connection type to display the dynamic c…" at bounding box center [946, 457] width 739 height 187
click at [1073, 513] on li "Microsoft Graph API exposes REST APIs and client libraries that gives you acces…" at bounding box center [962, 510] width 707 height 80
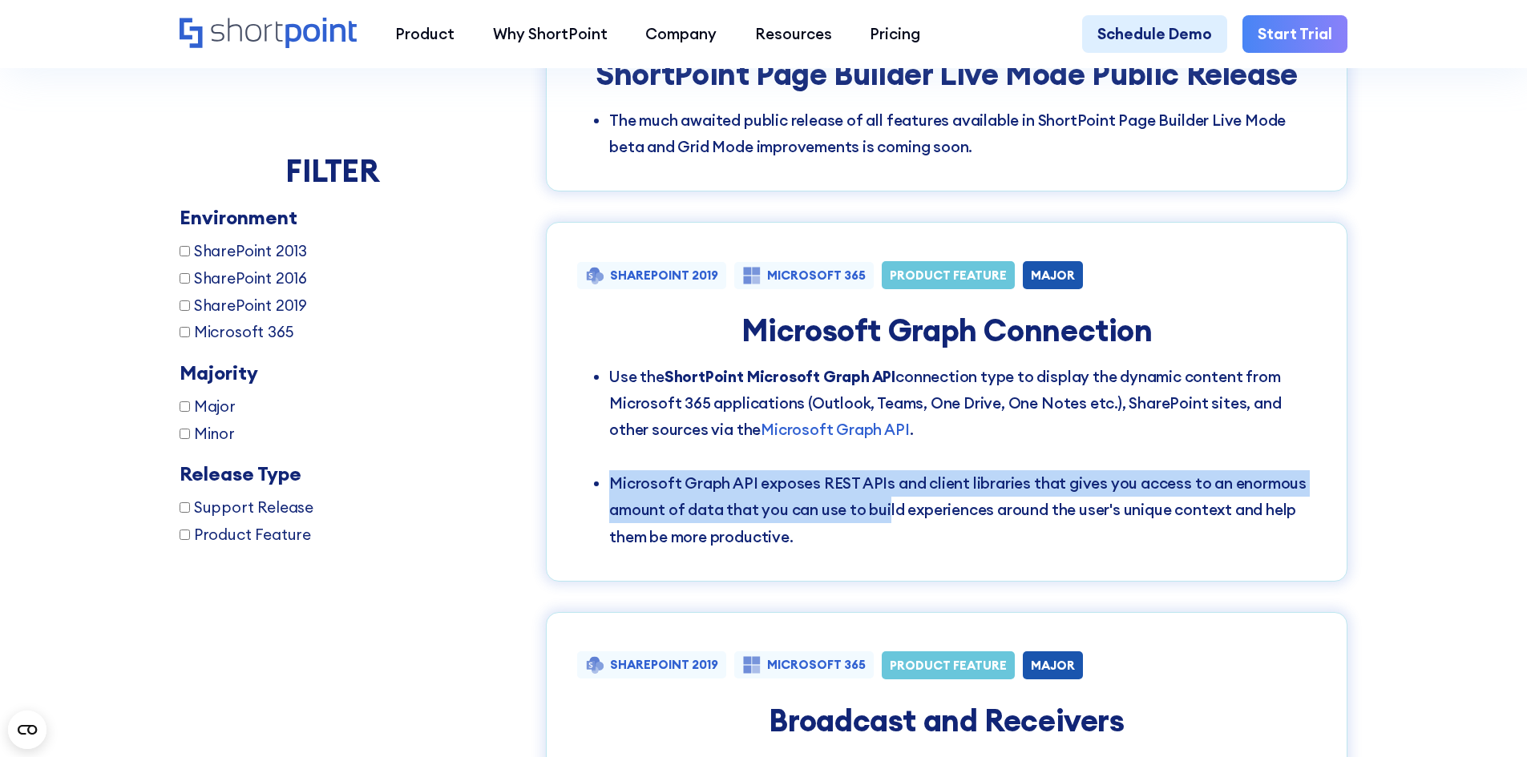
drag, startPoint x: 885, startPoint y: 535, endPoint x: 881, endPoint y: 485, distance: 50.6
click at [881, 485] on ul "Use the ShortPoint Microsoft Graph API connection type to display the dynamic c…" at bounding box center [946, 457] width 739 height 187
click at [881, 470] on li "Use the ShortPoint Microsoft Graph API connection type to display the dynamic c…" at bounding box center [962, 417] width 707 height 107
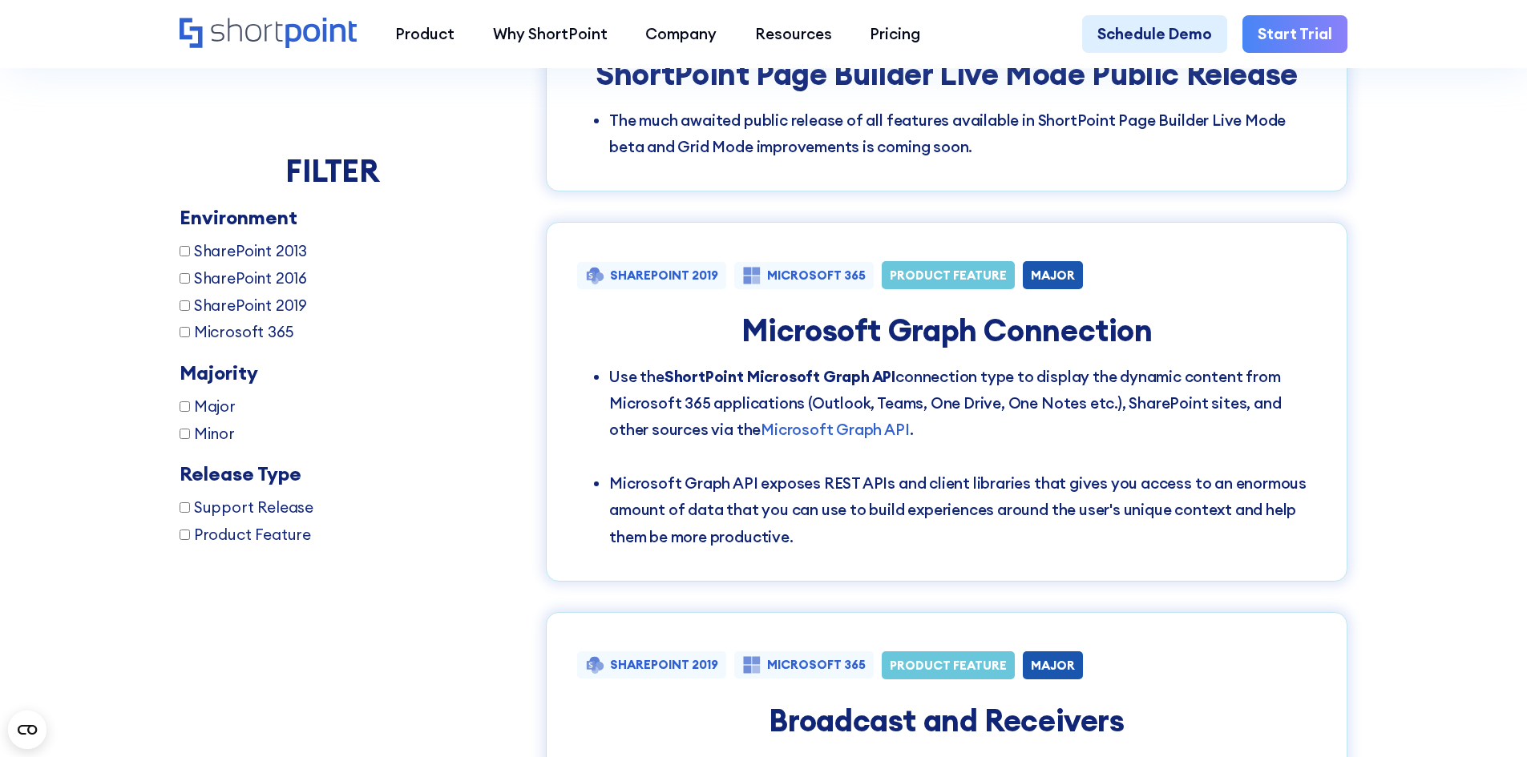
click at [881, 470] on li "Use the ShortPoint Microsoft Graph API connection type to display the dynamic c…" at bounding box center [962, 417] width 707 height 107
drag, startPoint x: 881, startPoint y: 485, endPoint x: 897, endPoint y: 495, distance: 19.1
click at [883, 470] on li "Use the ShortPoint Microsoft Graph API connection type to display the dynamic c…" at bounding box center [962, 417] width 707 height 107
click at [898, 499] on li "Microsoft Graph API exposes REST APIs and client libraries that gives you acces…" at bounding box center [962, 510] width 707 height 80
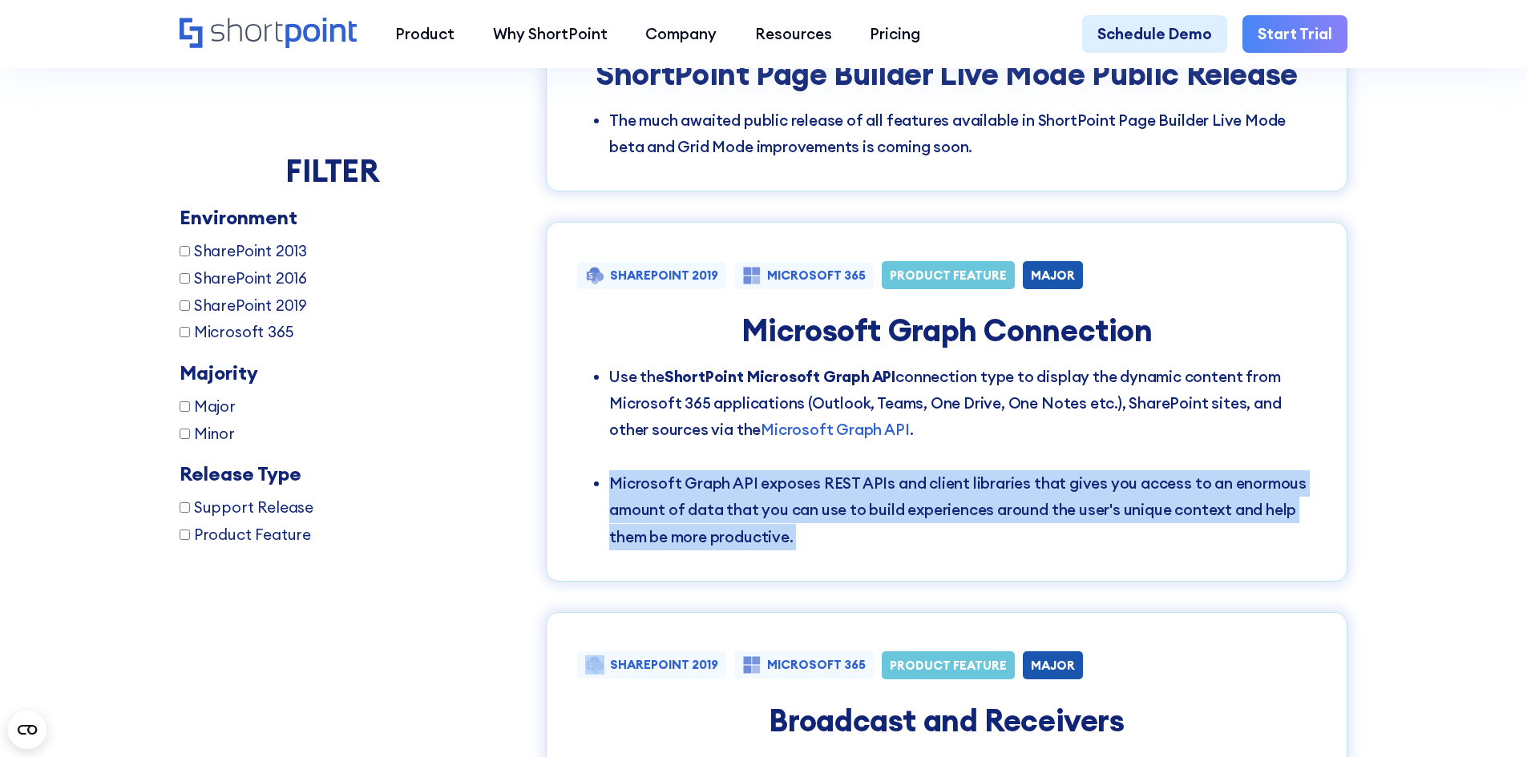
click at [898, 499] on li "Microsoft Graph API exposes REST APIs and client libraries that gives you acces…" at bounding box center [962, 510] width 707 height 80
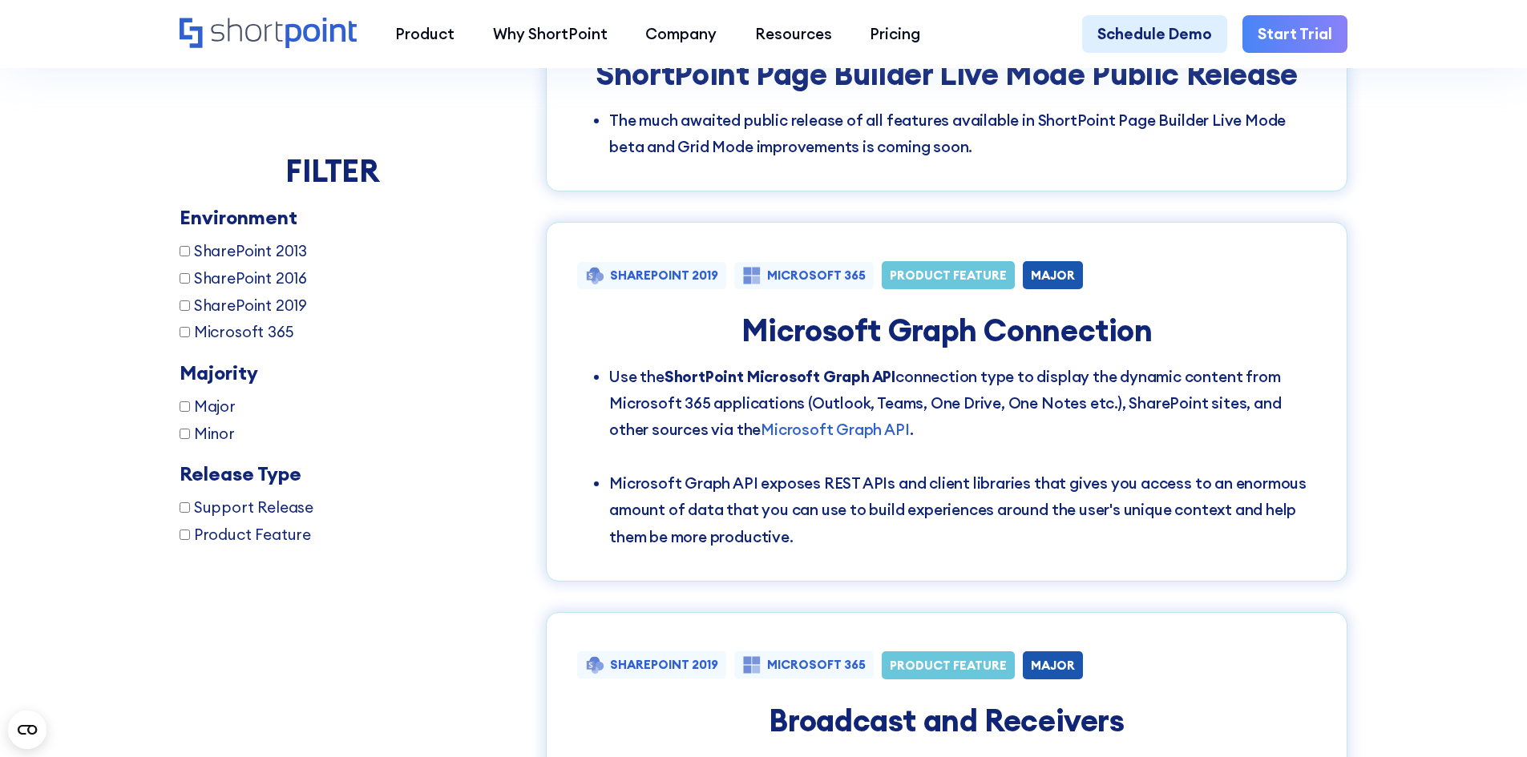
click at [1386, 443] on div "What's New? Upcoming Future Major Releases All Releases No items found. [DATE] …" at bounding box center [763, 216] width 1527 height 2063
click at [652, 548] on li "Microsoft Graph API exposes REST APIs and client libraries that gives you acces…" at bounding box center [962, 510] width 707 height 80
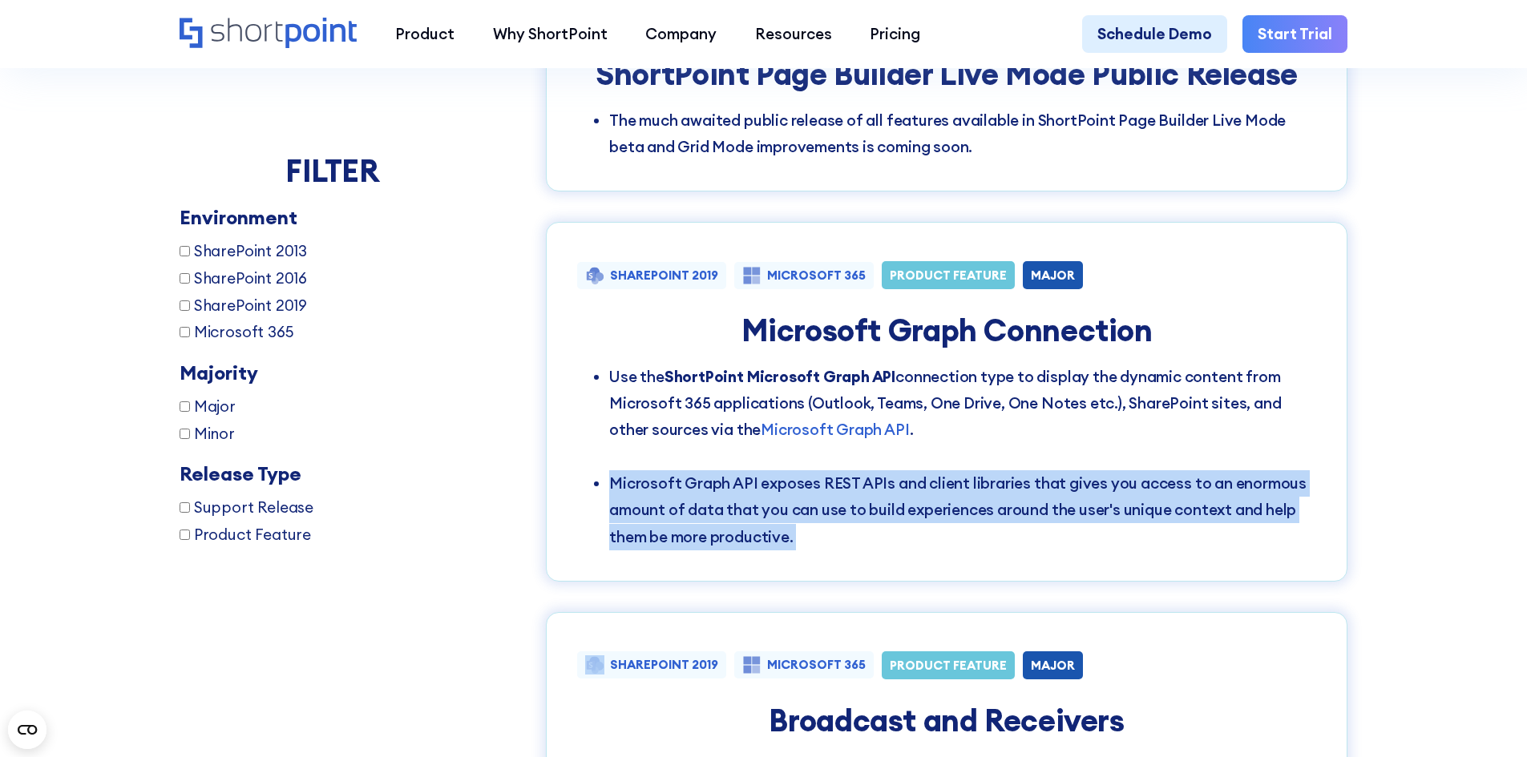
click at [652, 548] on li "Microsoft Graph API exposes REST APIs and client libraries that gives you acces…" at bounding box center [962, 510] width 707 height 80
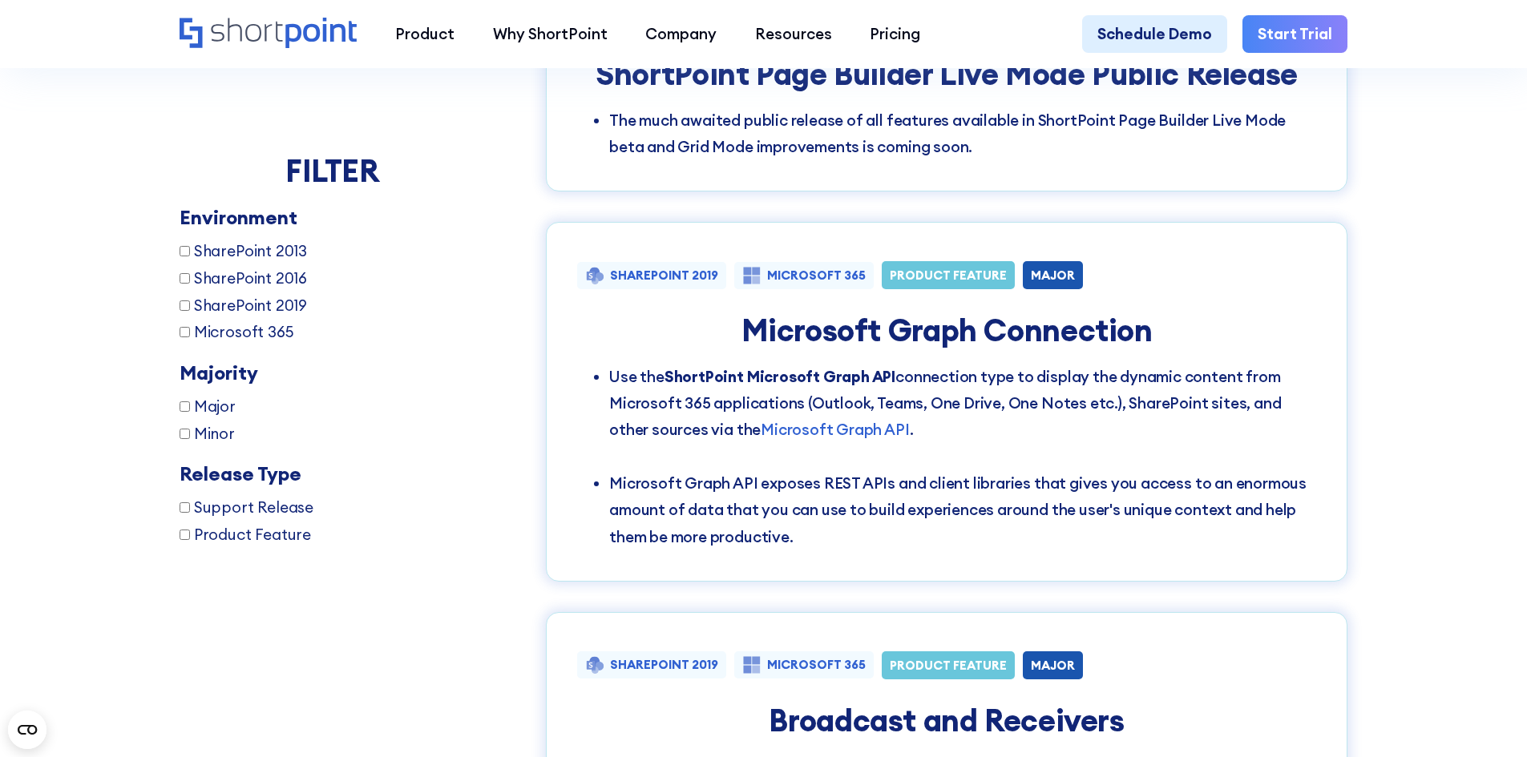
click at [1347, 364] on div "SHAREPOINT 2019 MICROSOFT 365 PRODUCT FEATURE MAJOR Microsoft Graph Connection …" at bounding box center [946, 402] width 801 height 360
click at [377, 659] on div "FILTER Environment SharePoint 2013 SharePoint 2016 SharePoint 2019 Microsoft 36…" at bounding box center [764, 406] width 1168 height 1378
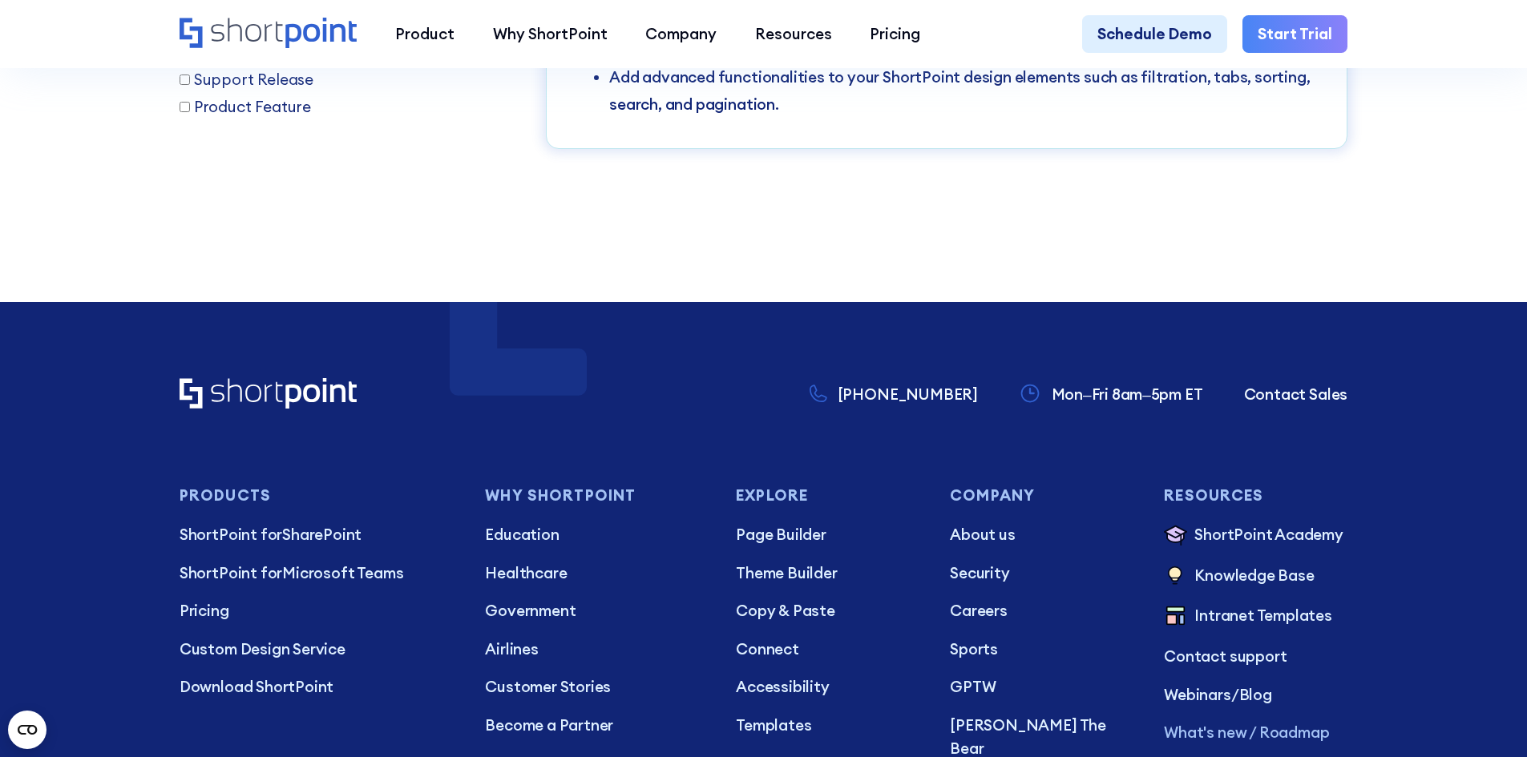
scroll to position [3045, 0]
